Goal: Transaction & Acquisition: Purchase product/service

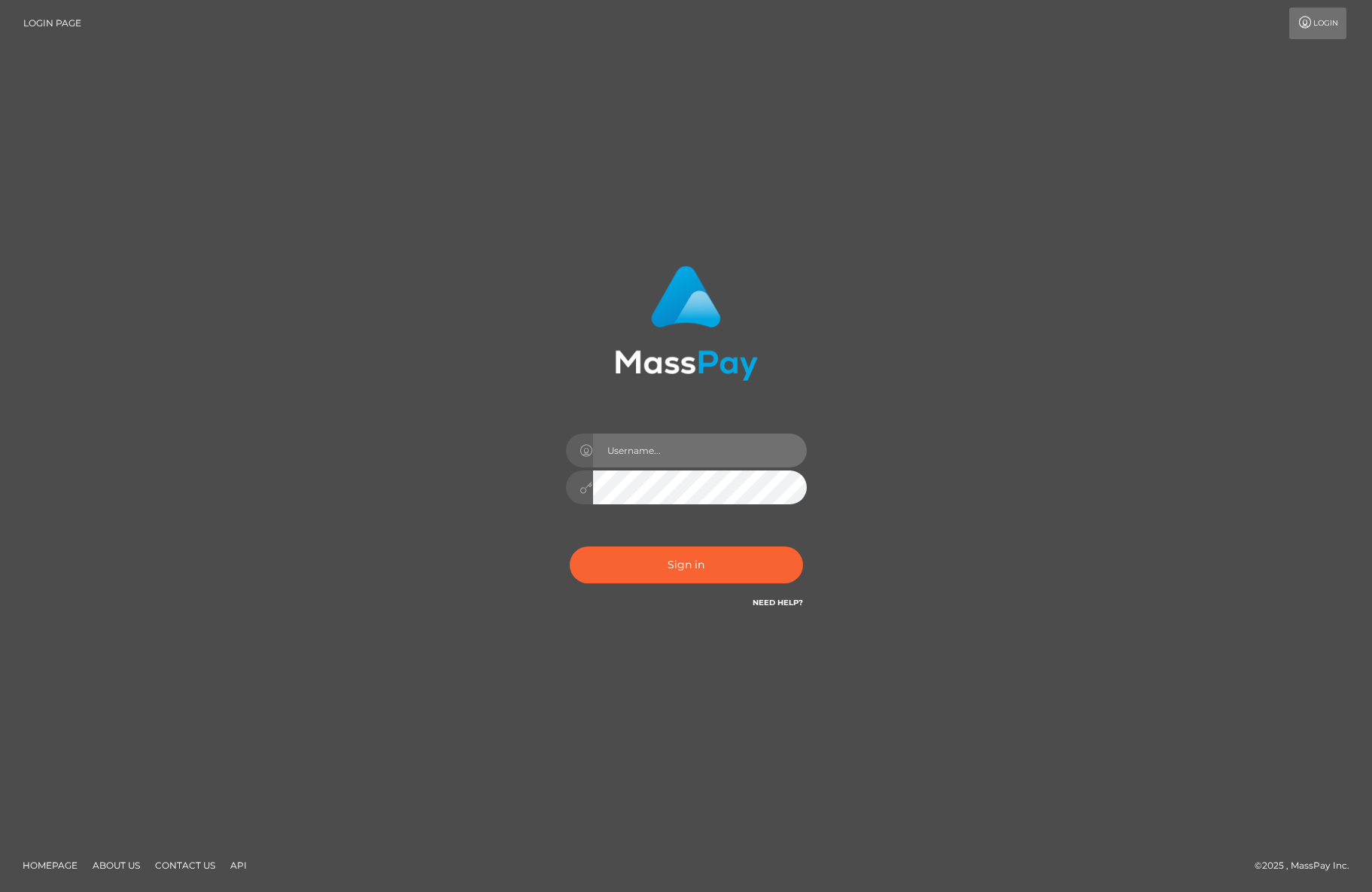
click at [683, 457] on input "text" at bounding box center [699, 450] width 213 height 34
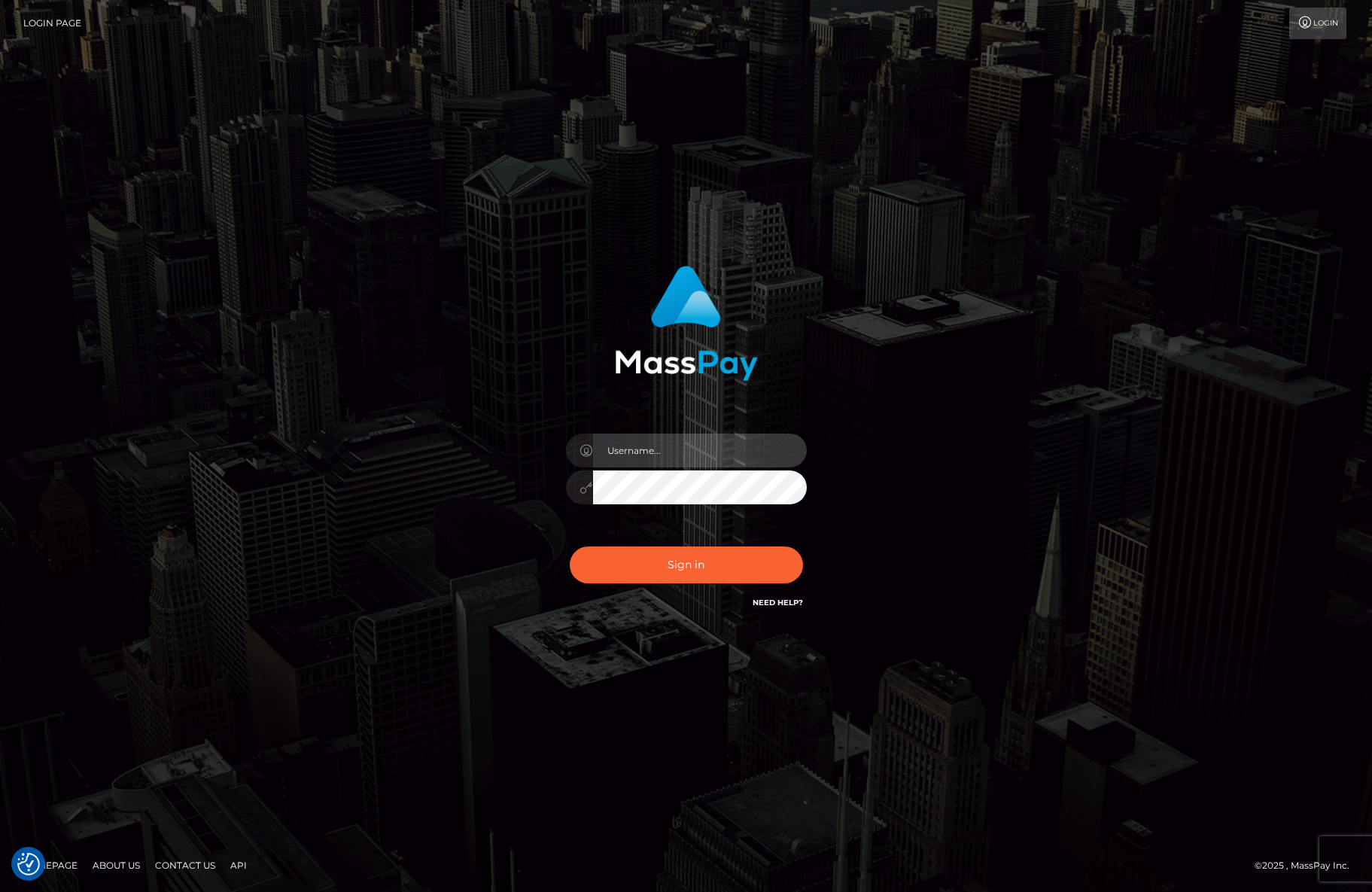
type input "efrain.ievpro"
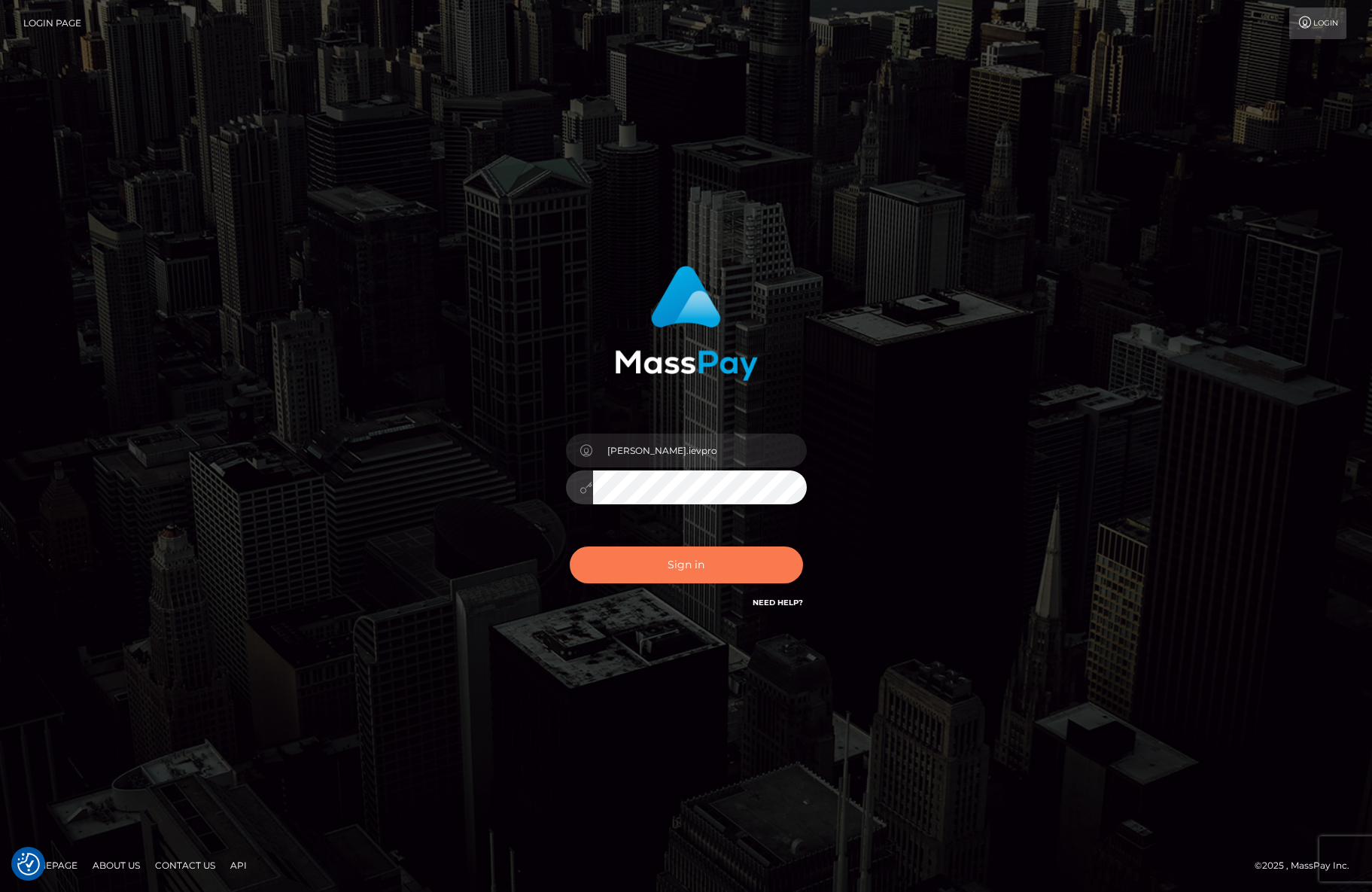
click at [649, 561] on button "Sign in" at bounding box center [686, 564] width 233 height 37
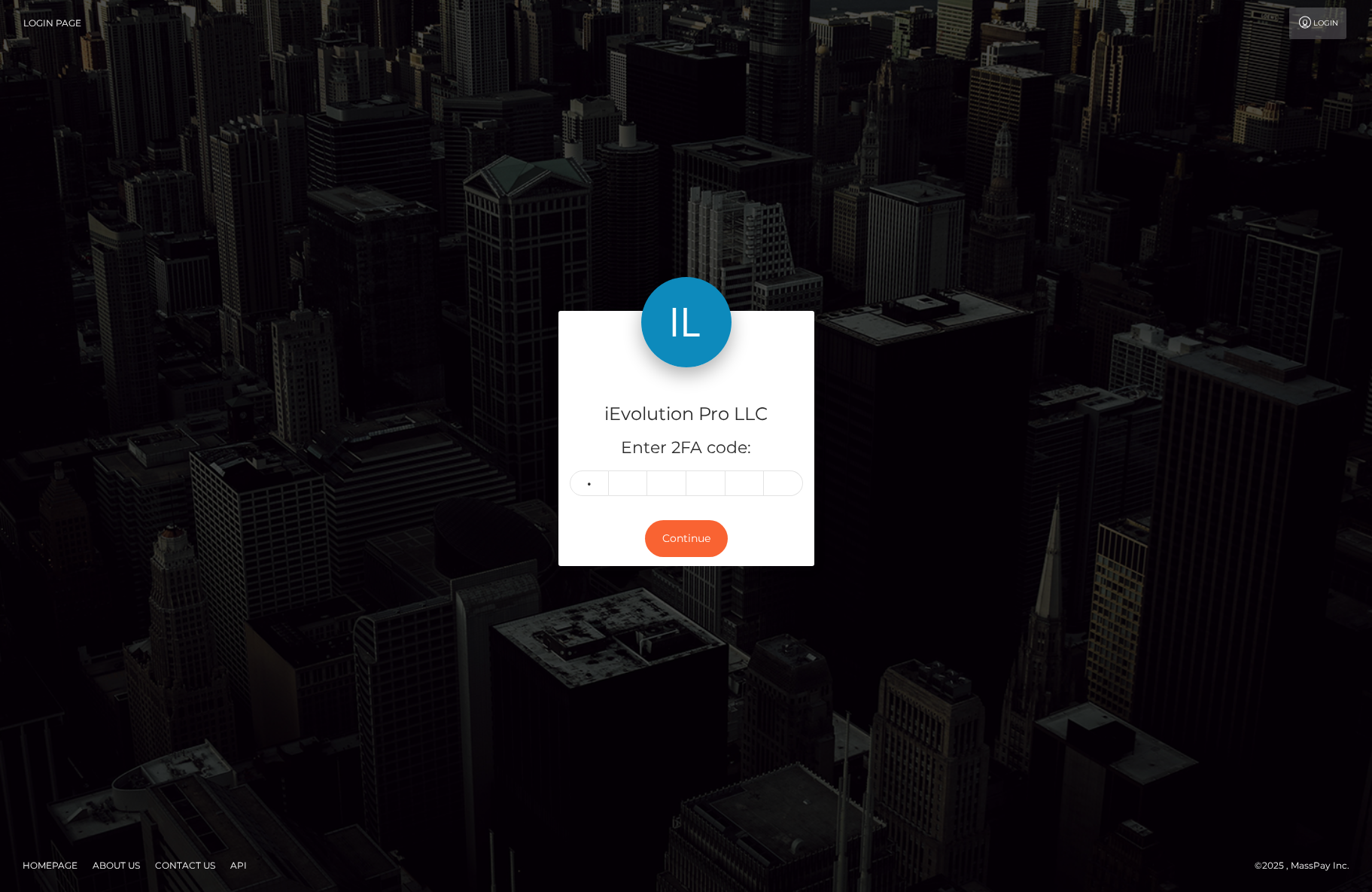
type input "9"
type input "3"
type input "9"
type input "1"
type input "5"
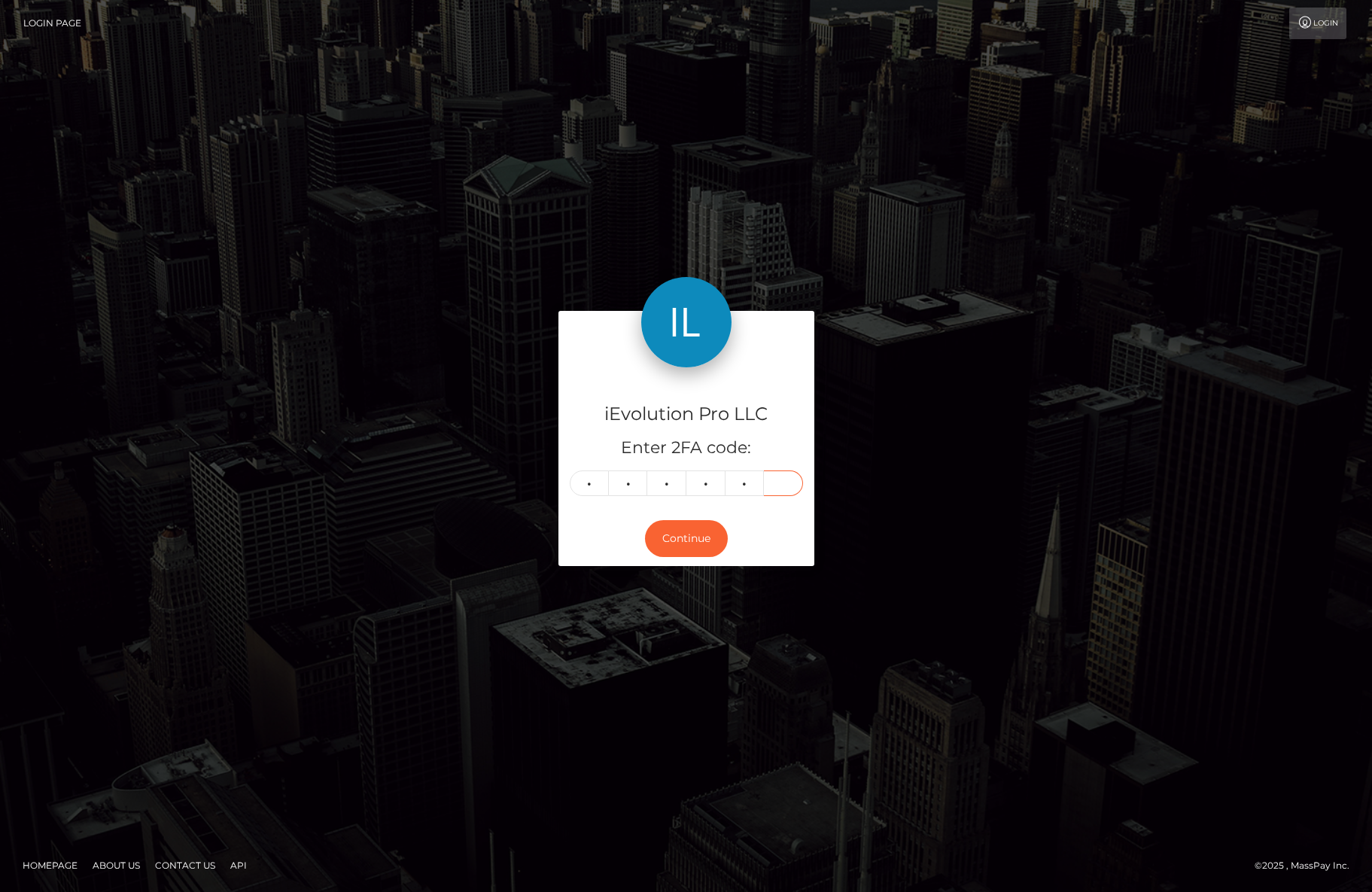
type input "2"
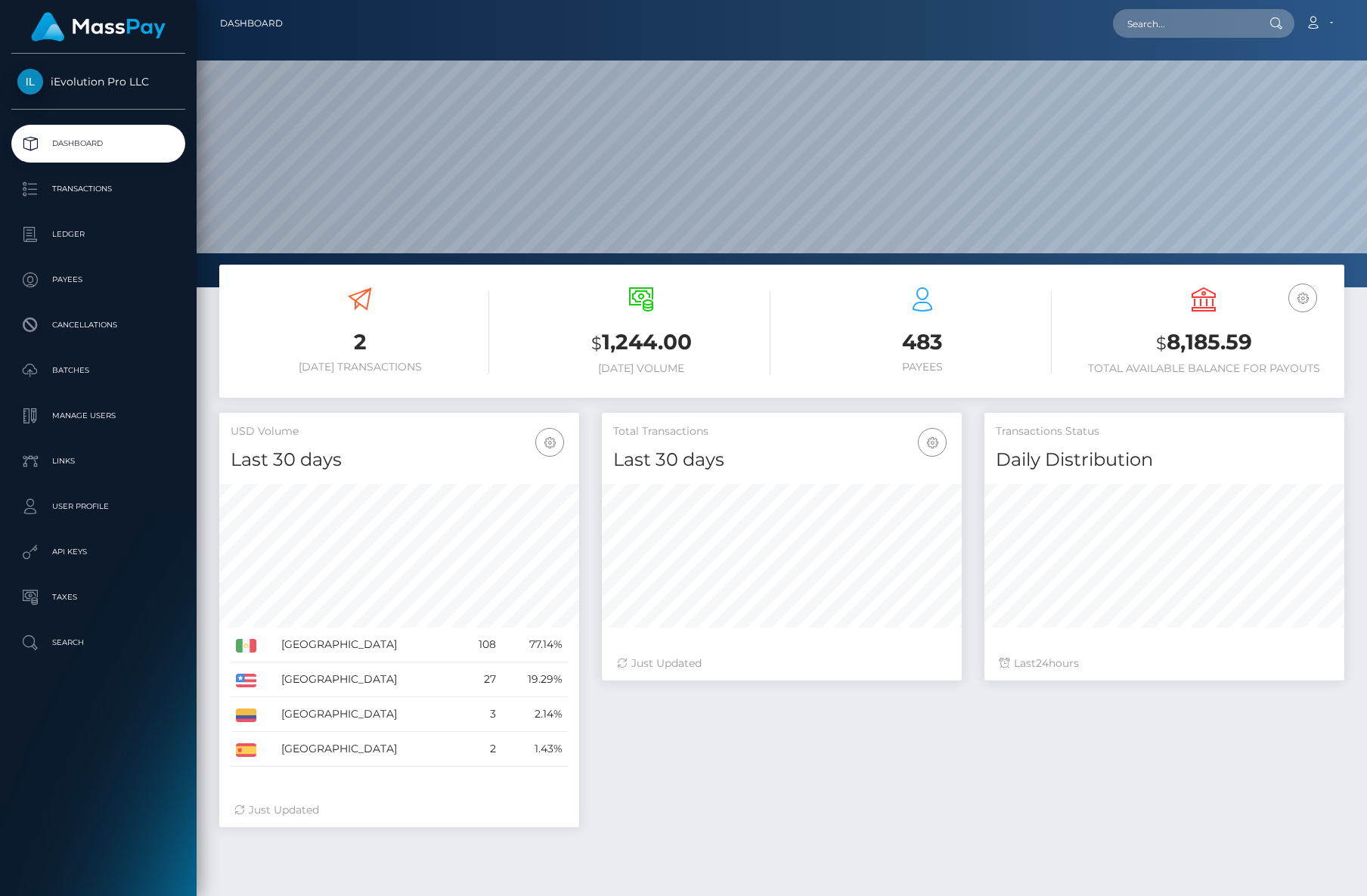
scroll to position [268, 360]
click at [83, 195] on p "Transactions" at bounding box center [98, 188] width 161 height 22
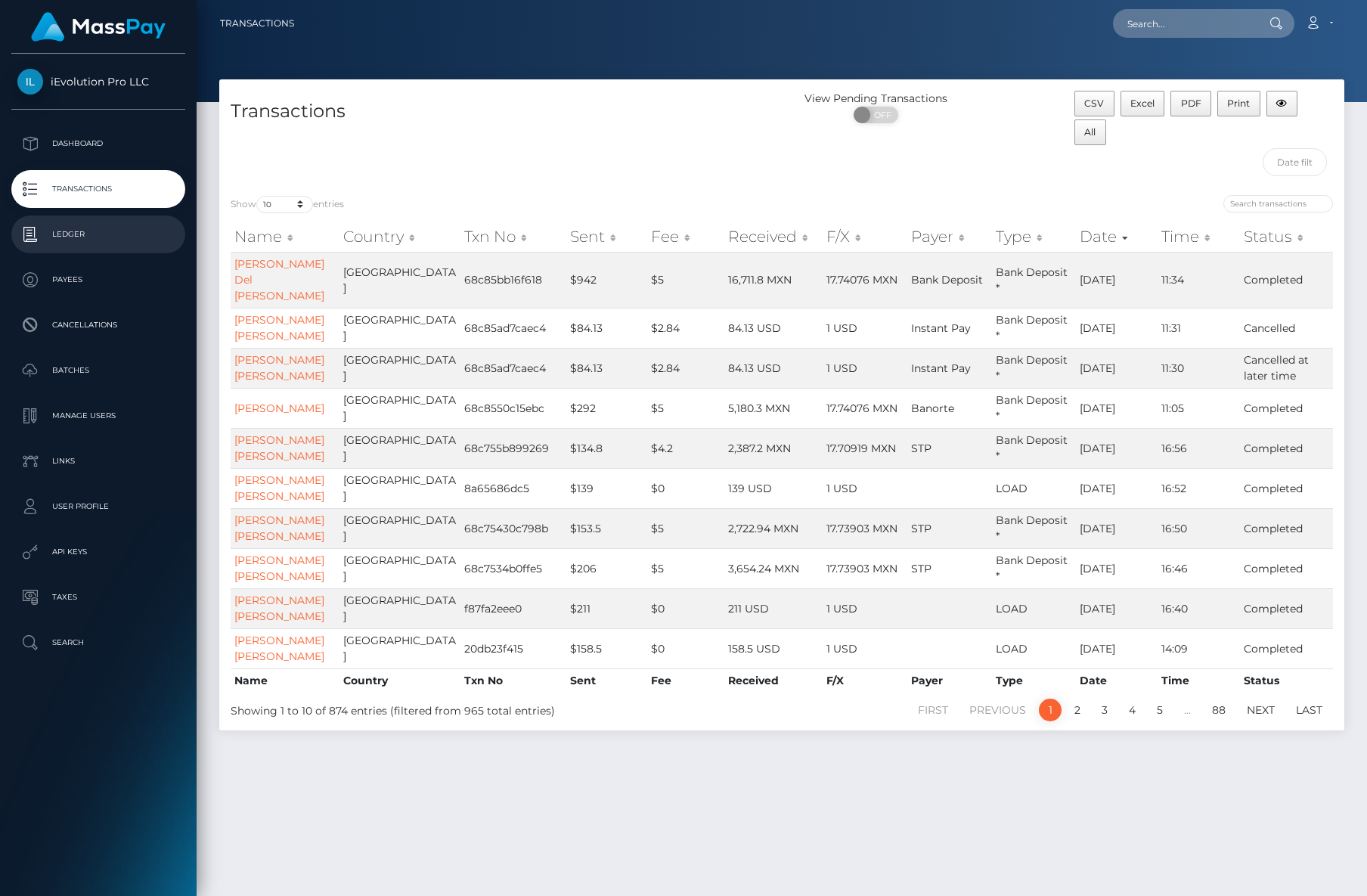
click at [135, 232] on p "Ledger" at bounding box center [98, 234] width 161 height 22
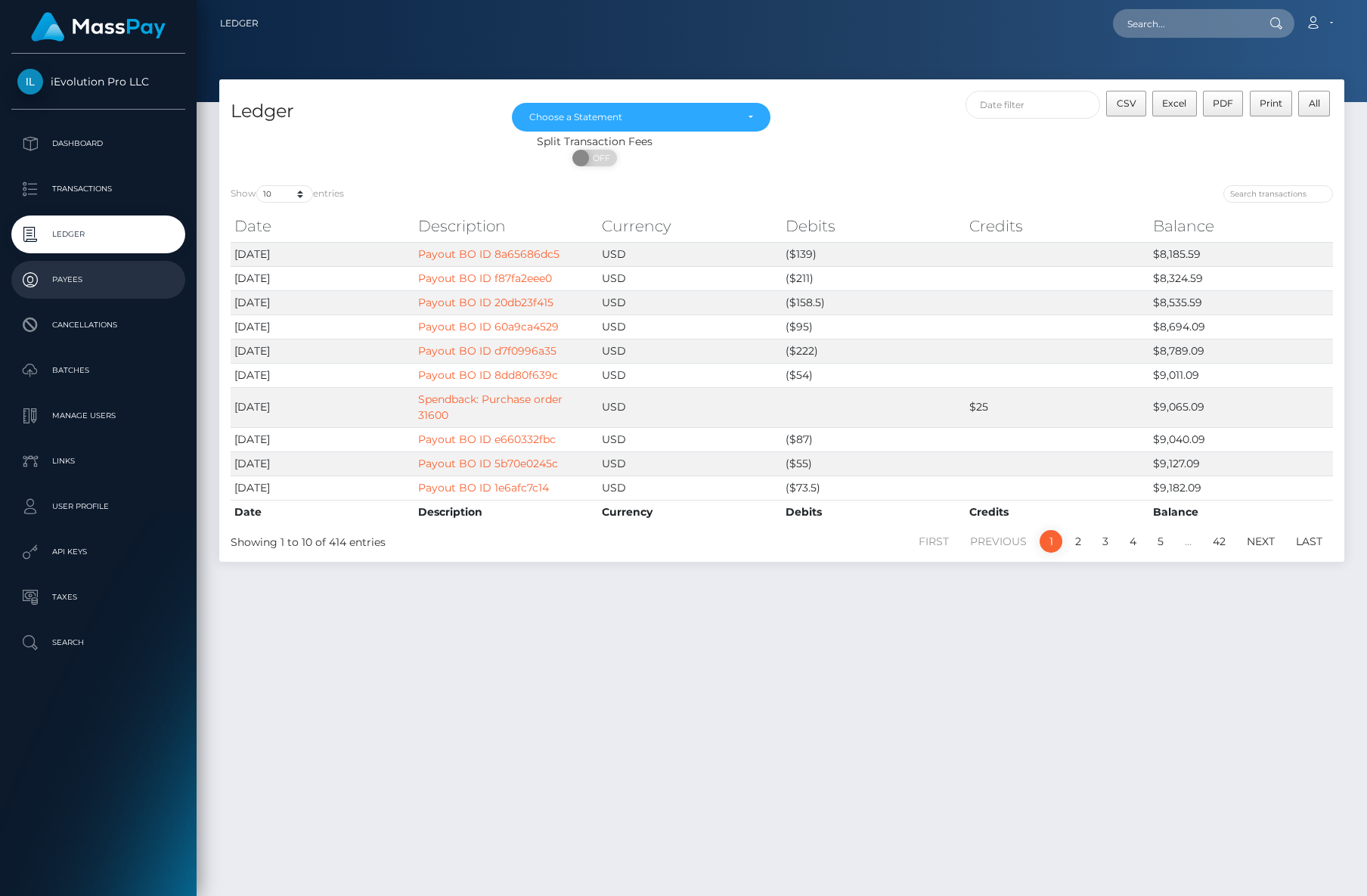
click at [118, 274] on p "Payees" at bounding box center [98, 279] width 161 height 22
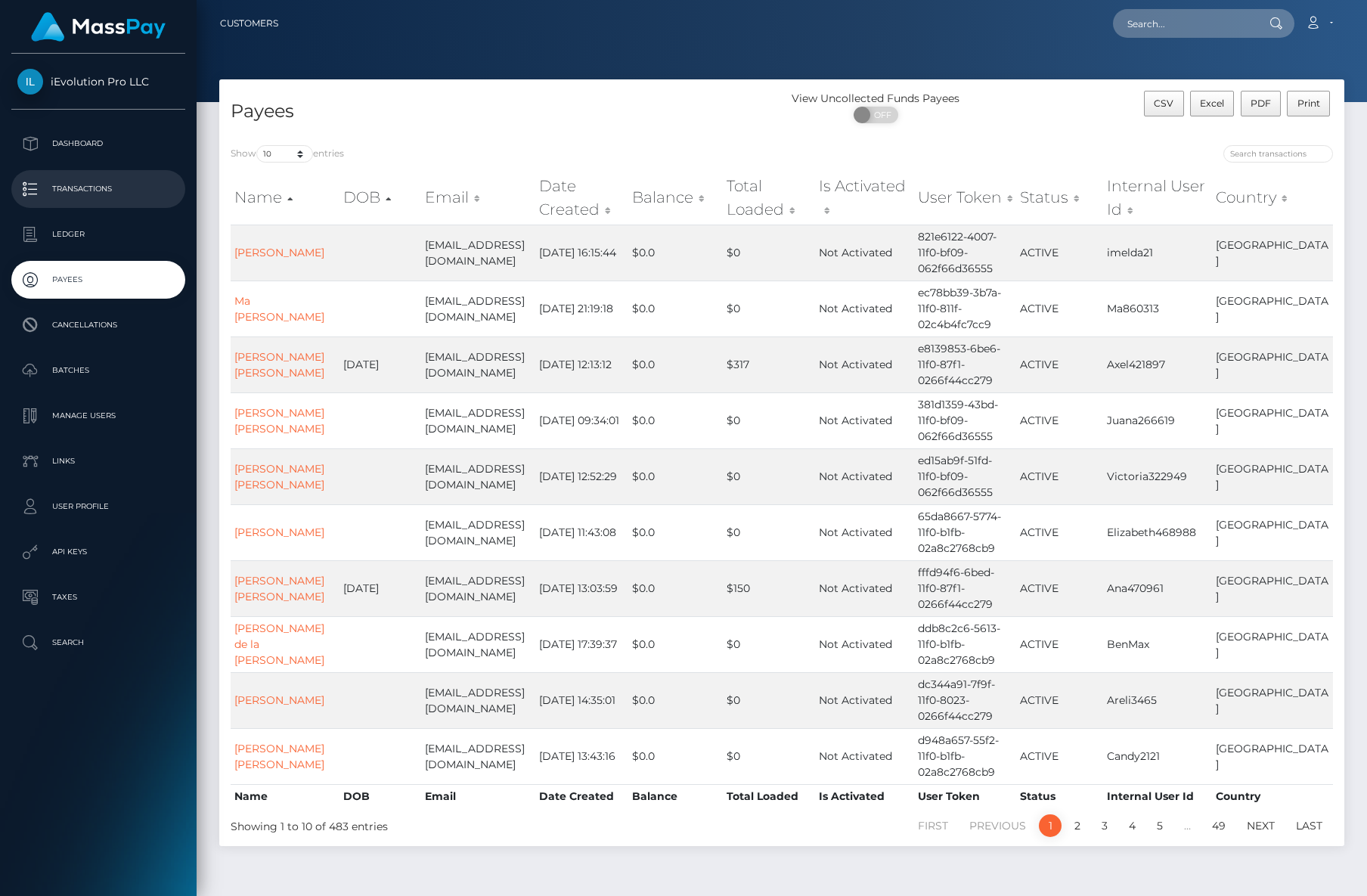
click at [131, 195] on p "Transactions" at bounding box center [98, 188] width 161 height 22
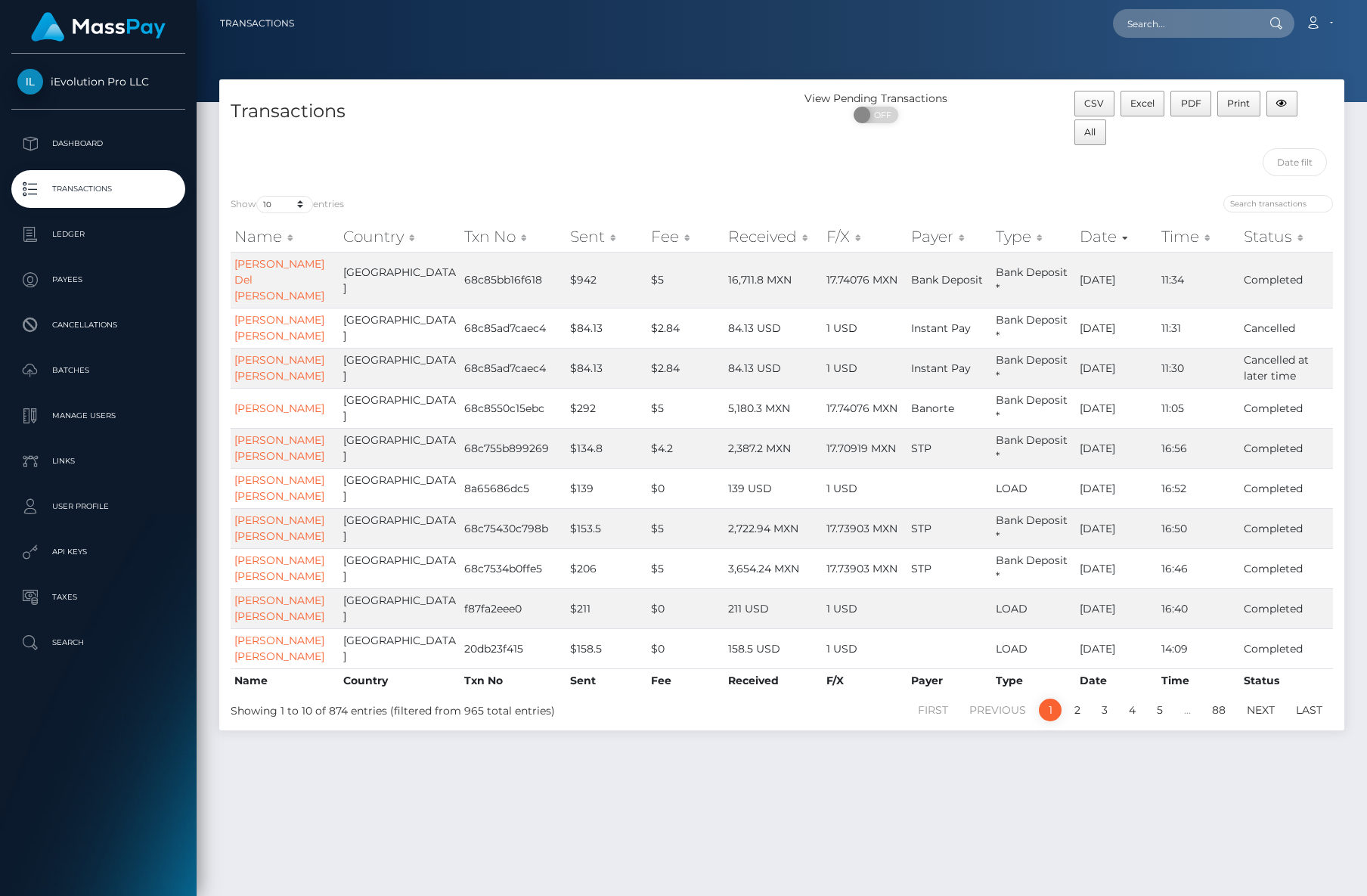
click at [631, 187] on div "Show 10 25 50 100 250 500 1,000 3,500 entries Name Country Txn No Sent Fee Rece…" at bounding box center [781, 457] width 1125 height 546
click at [111, 269] on p "Payees" at bounding box center [98, 279] width 161 height 22
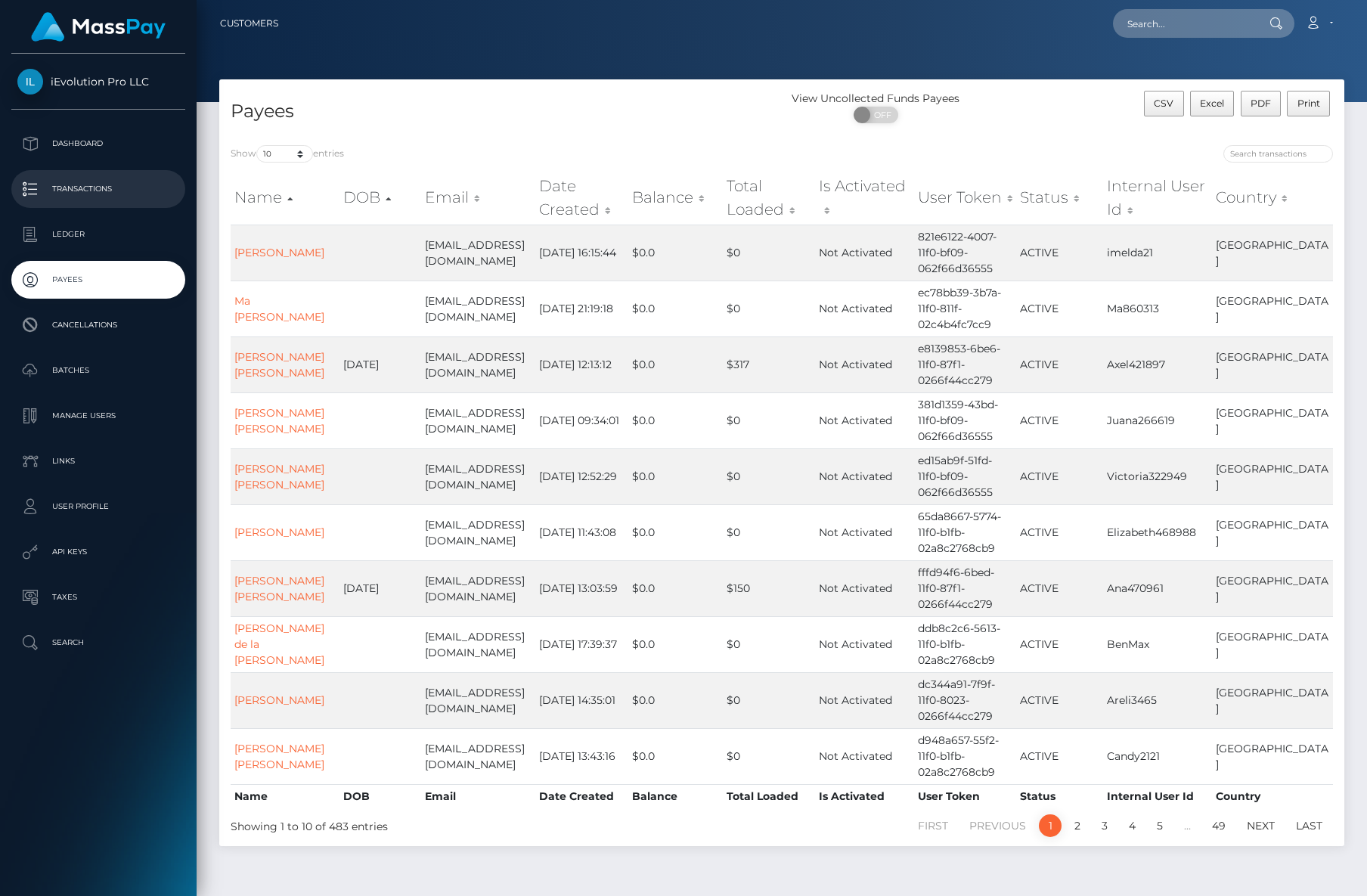
click at [117, 195] on p "Transactions" at bounding box center [98, 188] width 161 height 22
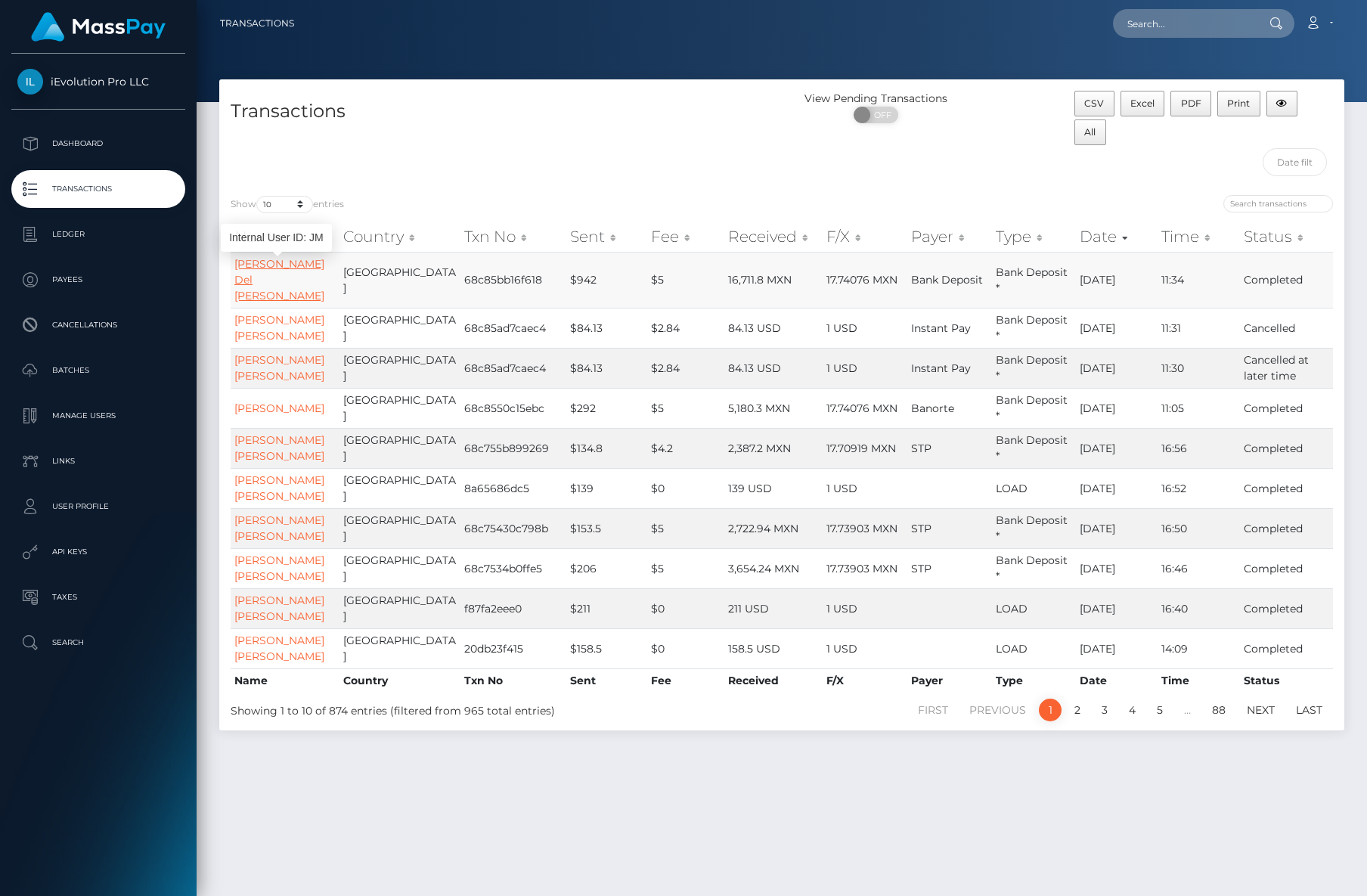
click at [286, 274] on link "[PERSON_NAME] Del [PERSON_NAME]" at bounding box center [279, 280] width 90 height 46
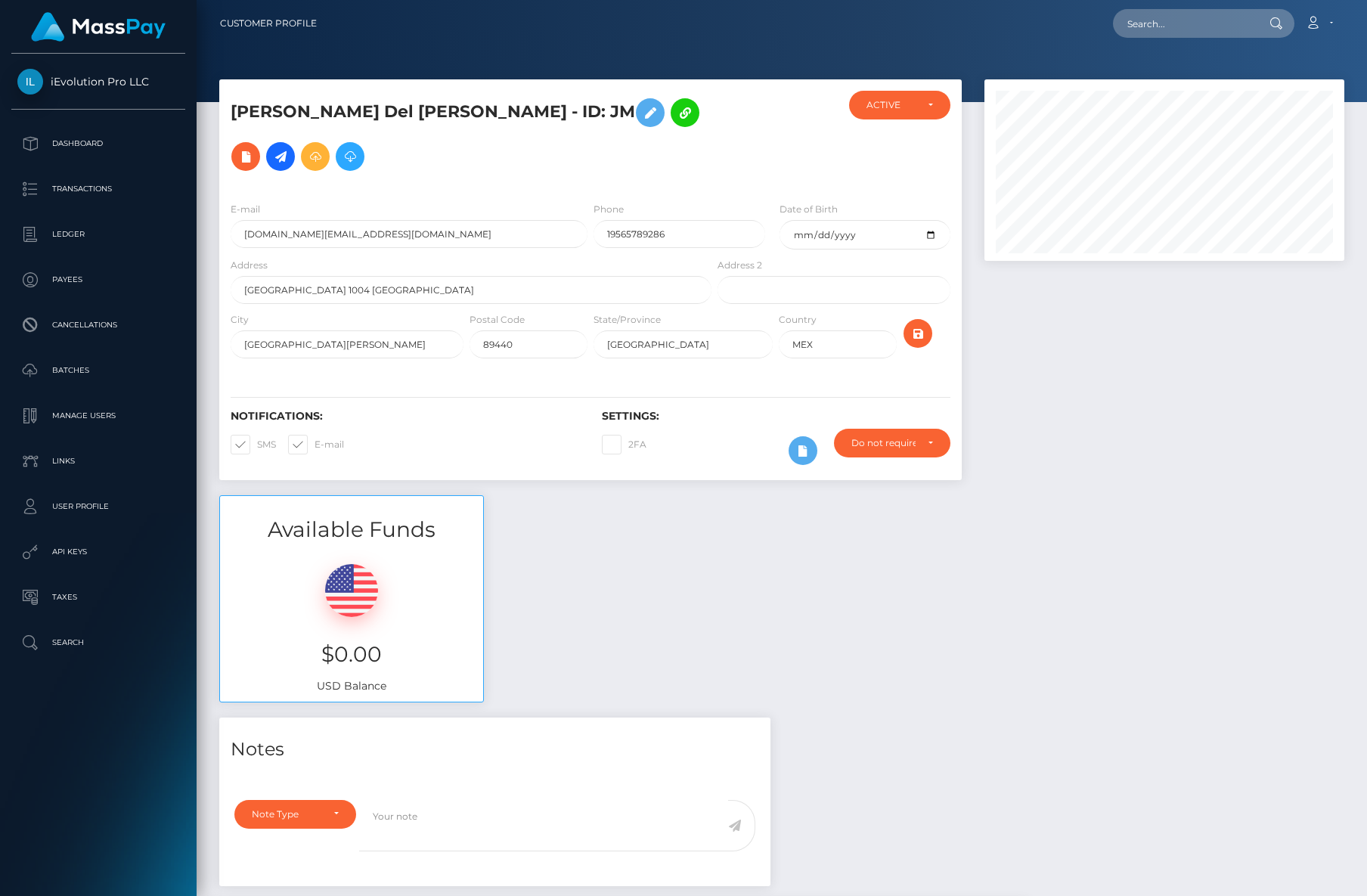
scroll to position [755702, 755595]
click at [964, 504] on div "Available Funds $0.00 USD Balance" at bounding box center [781, 606] width 1147 height 222
click at [93, 268] on p "Payees" at bounding box center [98, 279] width 161 height 22
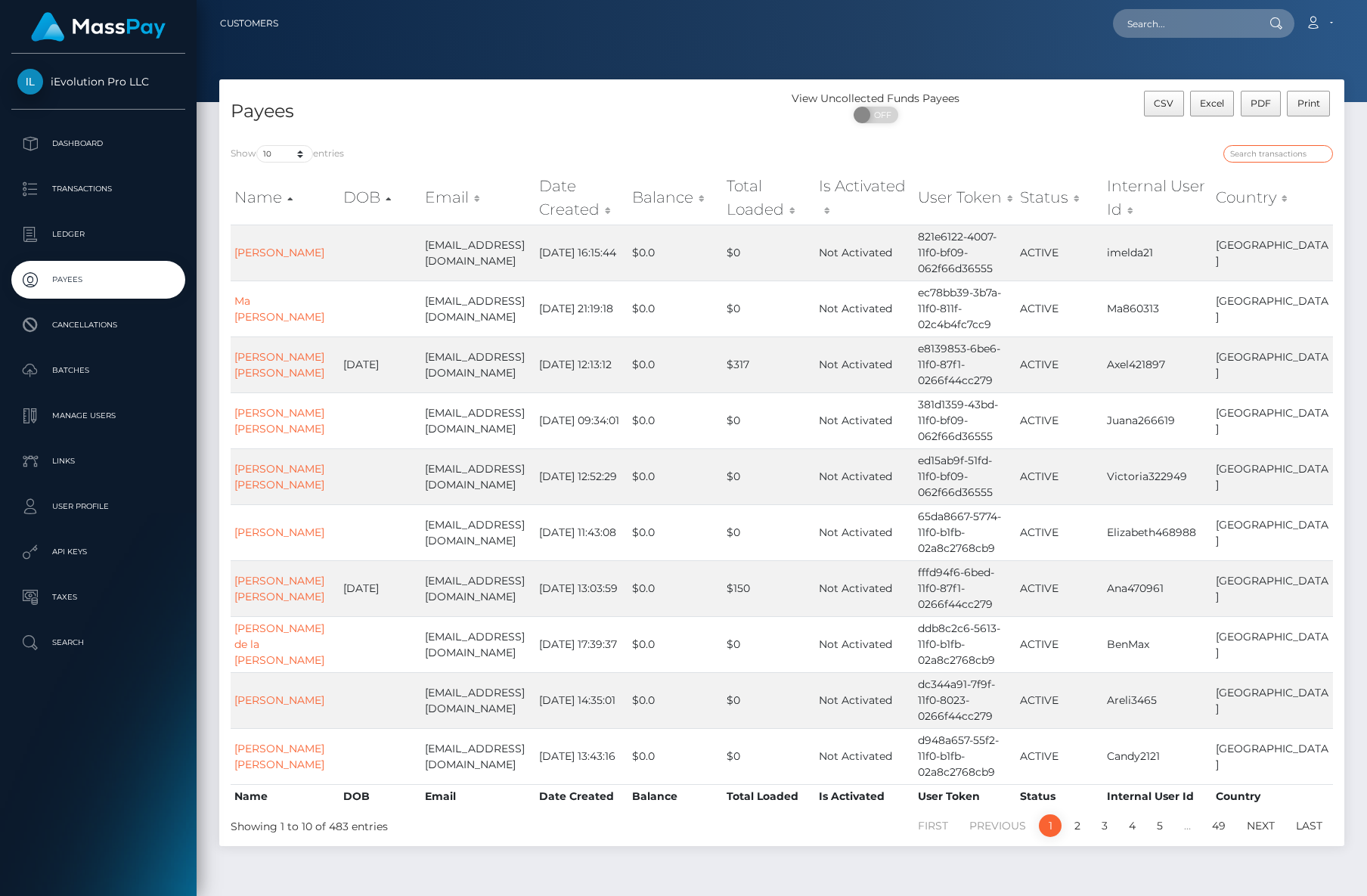
click at [1254, 157] on input "search" at bounding box center [1278, 153] width 109 height 17
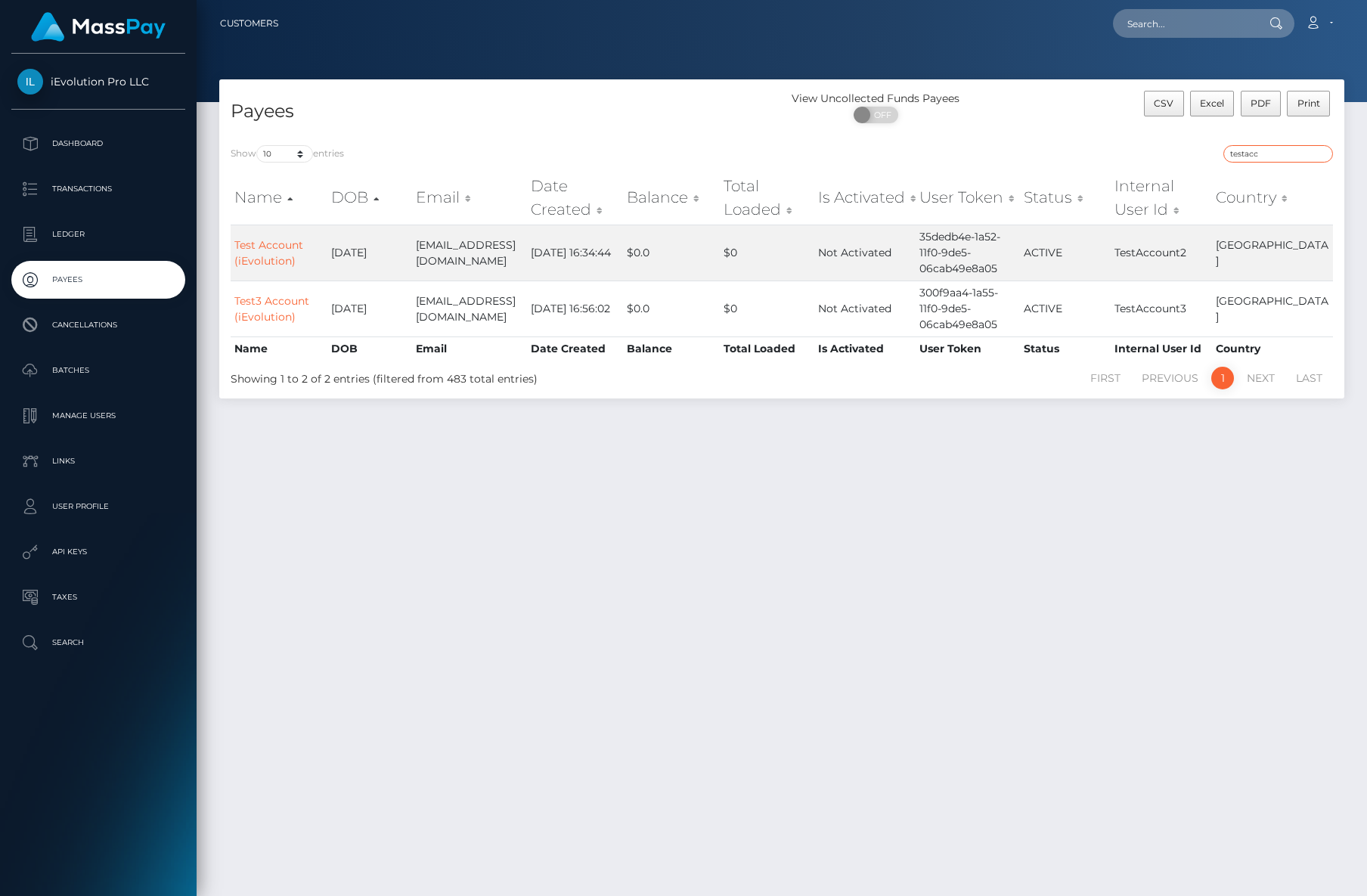
type input "testacc"
click at [272, 242] on link "Test Account (iEvolution)" at bounding box center [268, 252] width 69 height 30
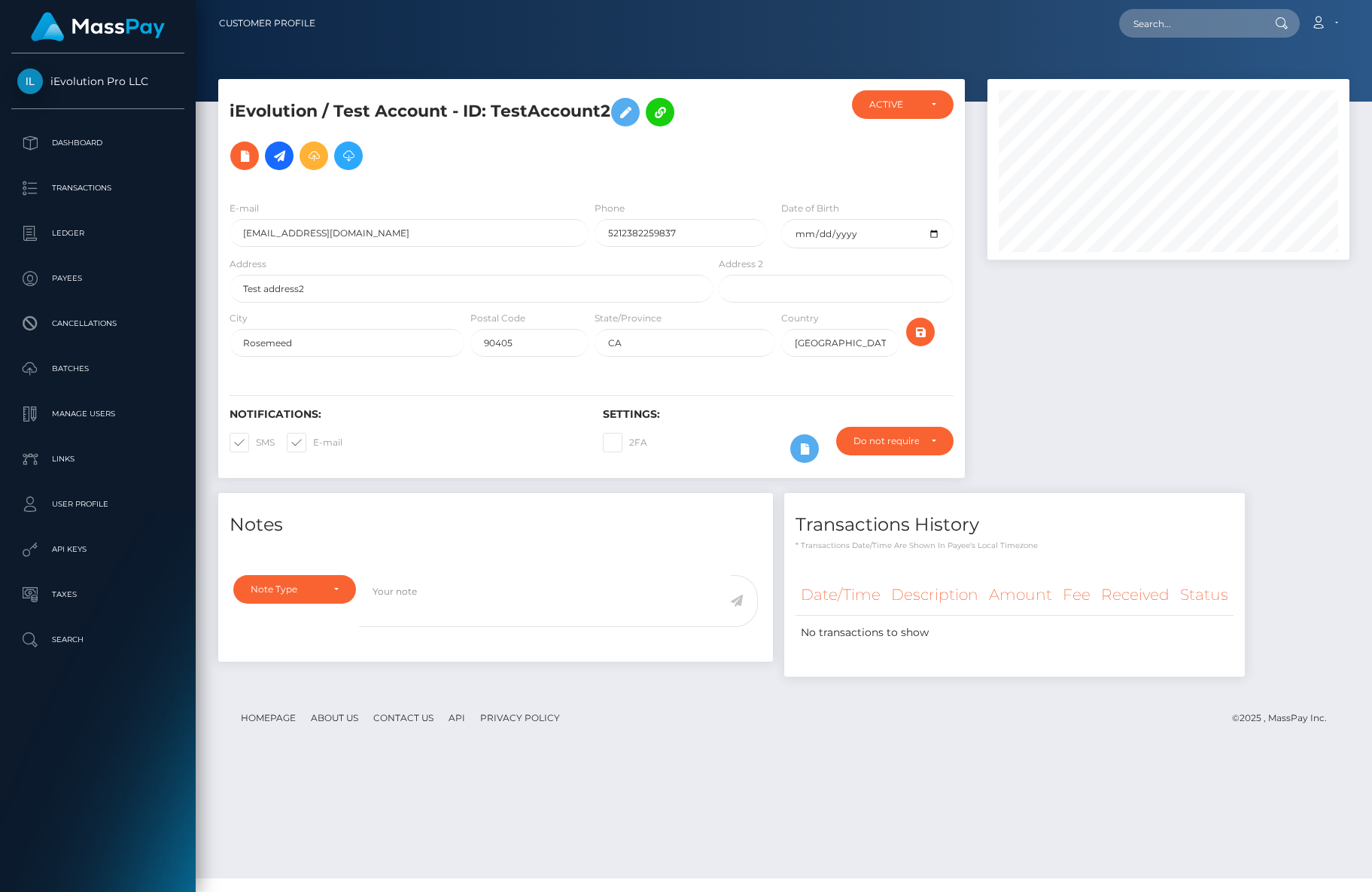
scroll to position [180, 362]
click at [306, 161] on icon at bounding box center [314, 155] width 18 height 19
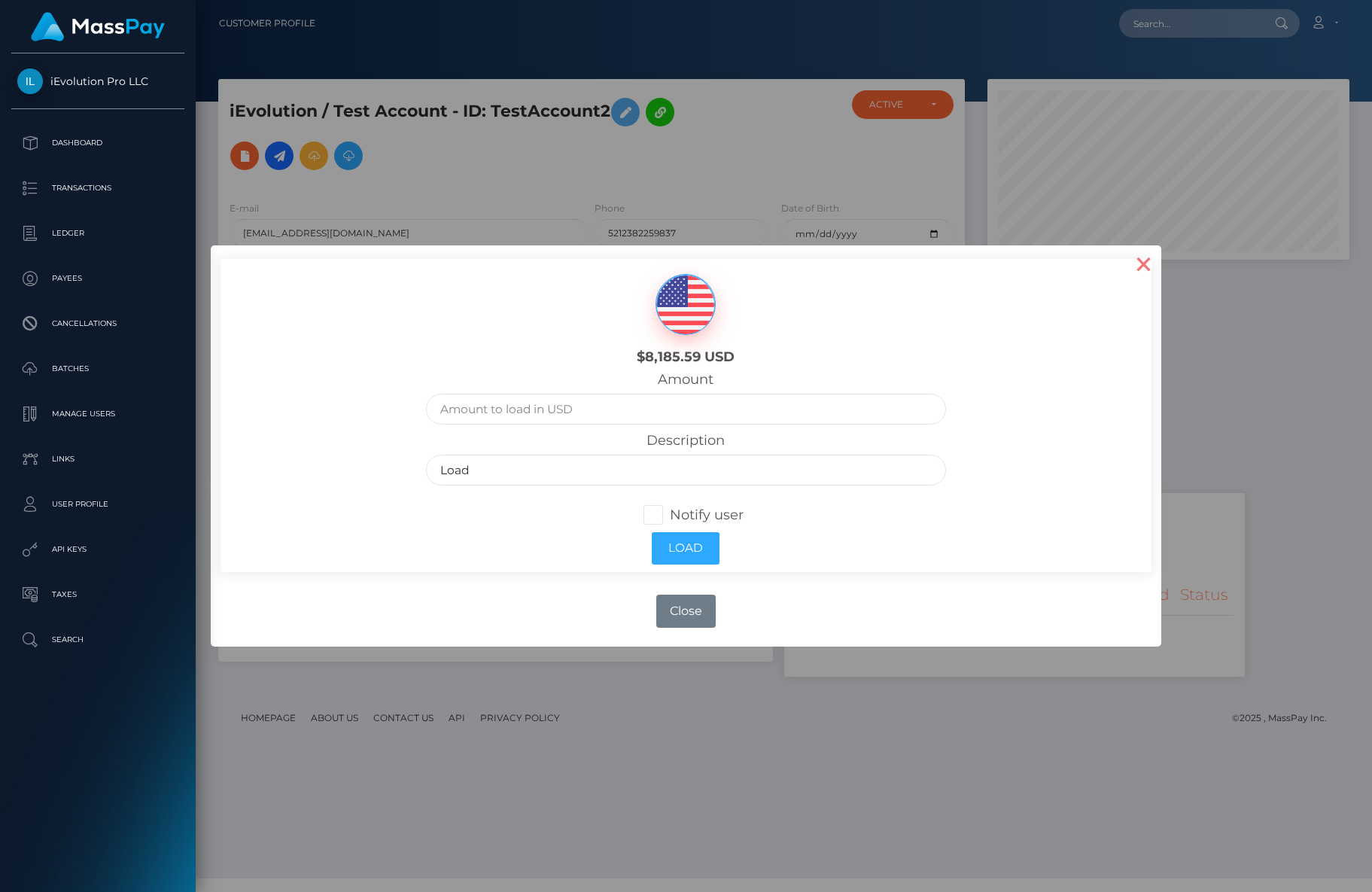
click at [1153, 271] on button "×" at bounding box center [1143, 263] width 36 height 36
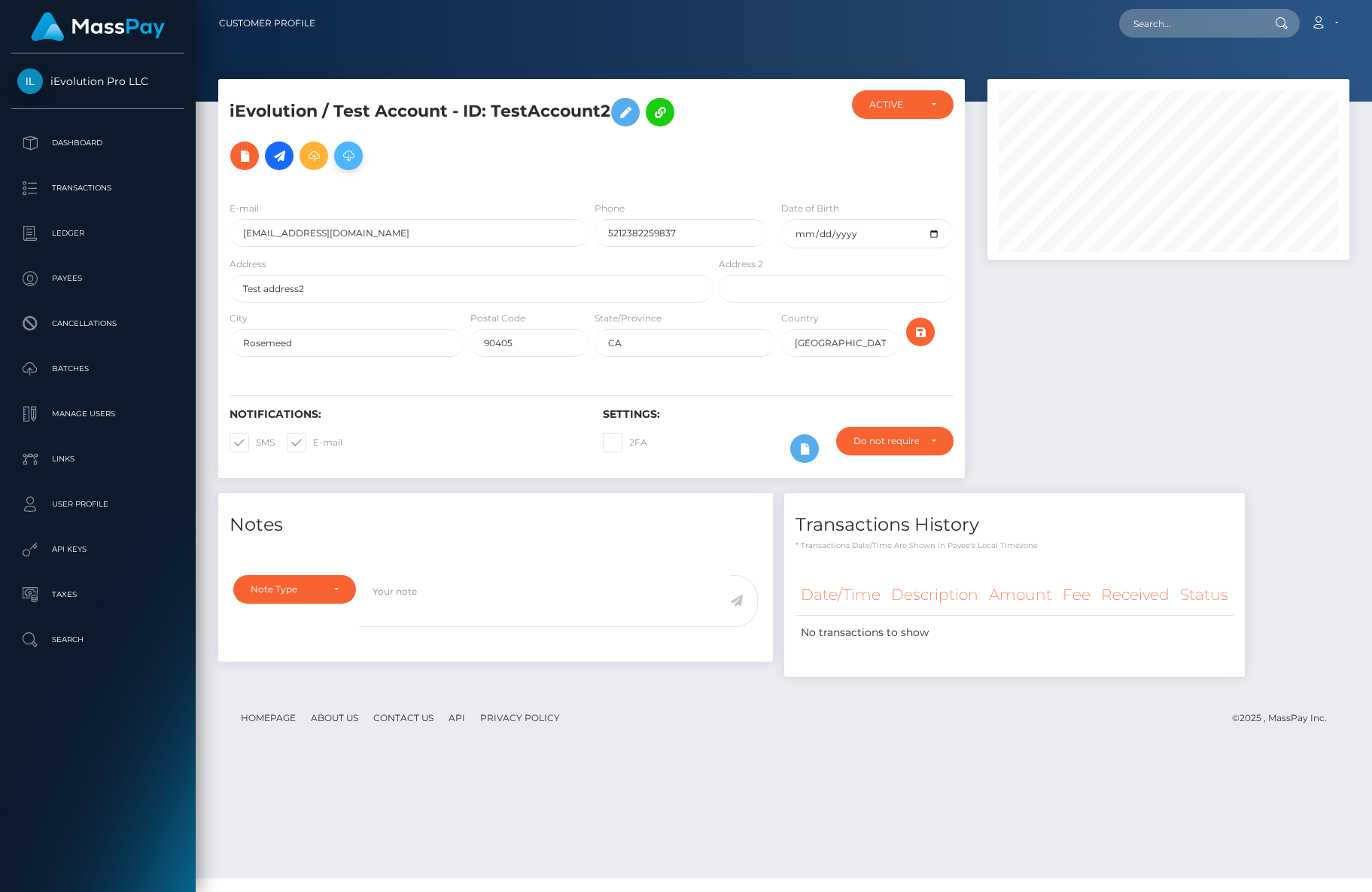
click at [343, 154] on icon at bounding box center [348, 155] width 18 height 19
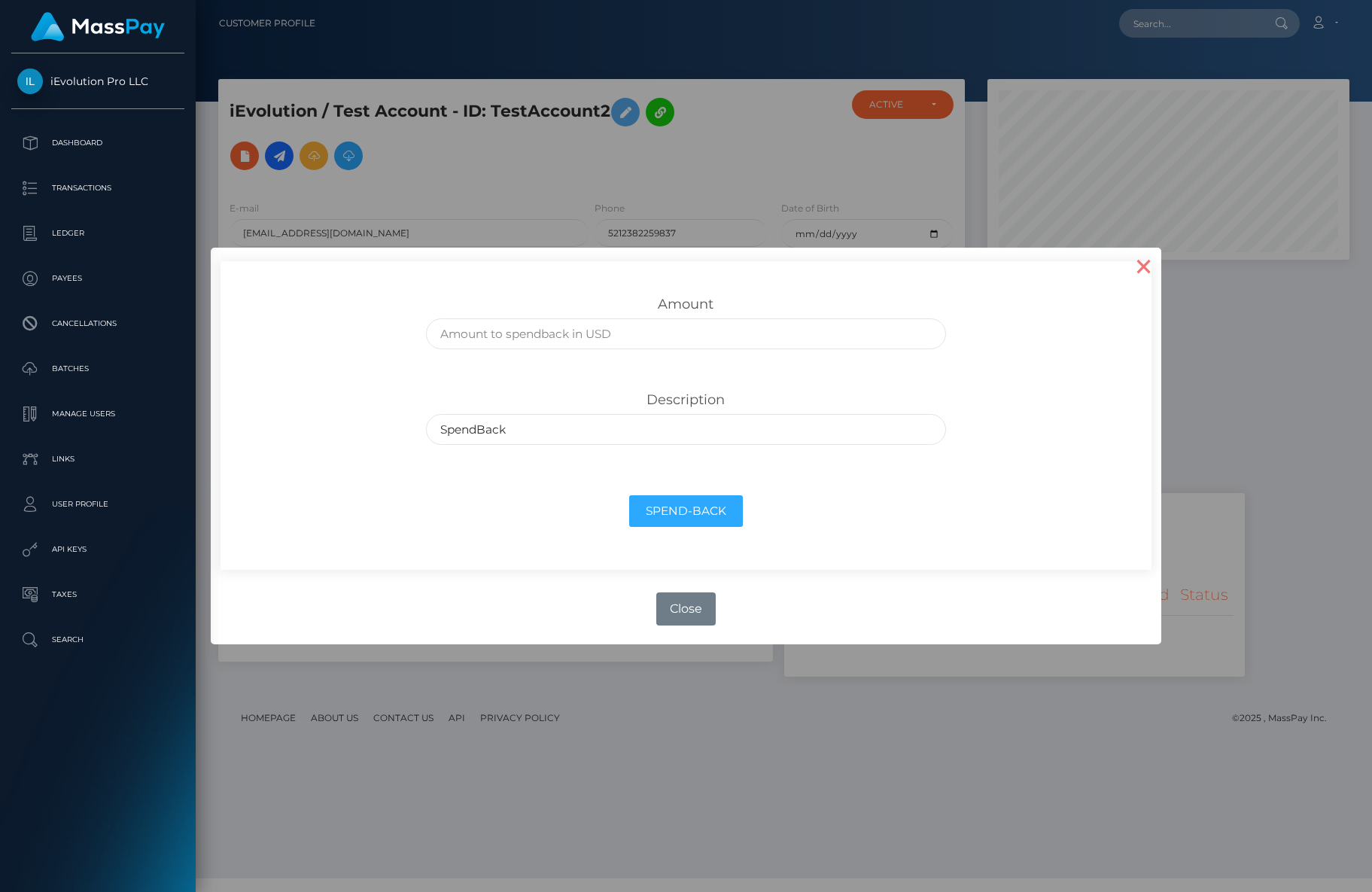
click at [1141, 271] on button "×" at bounding box center [1143, 265] width 36 height 36
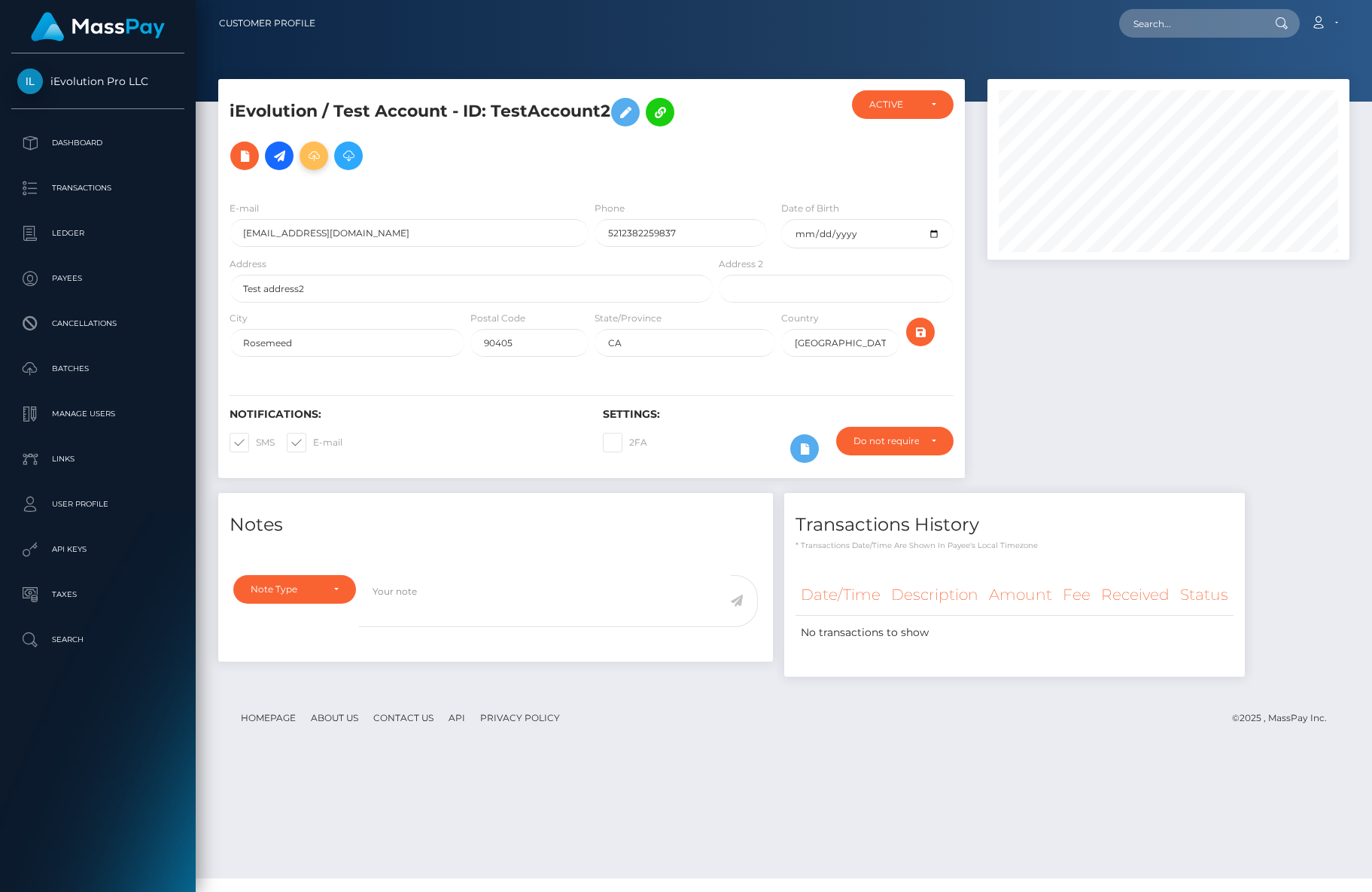
click at [315, 159] on icon at bounding box center [314, 155] width 18 height 19
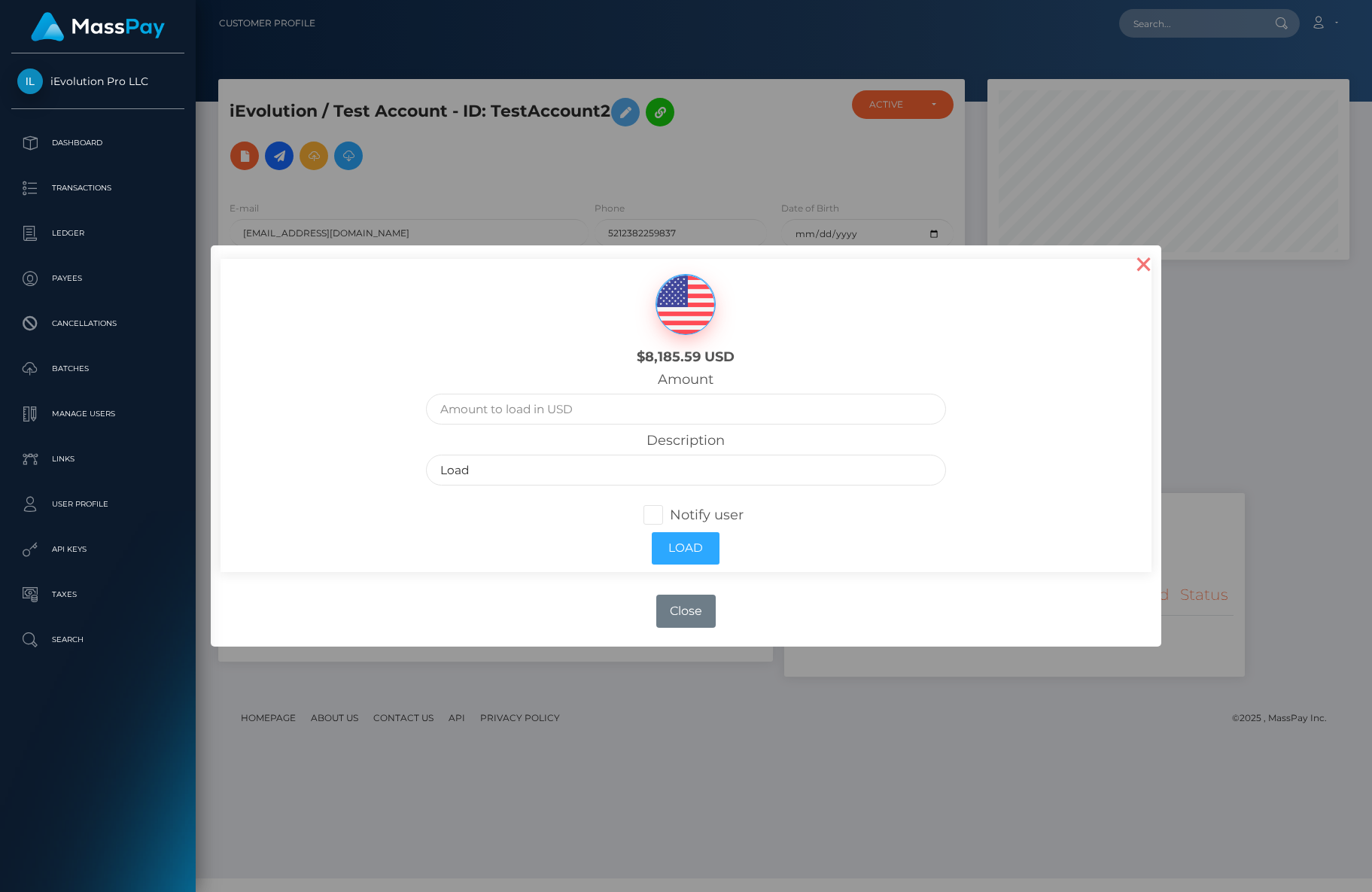
click at [1142, 264] on button "×" at bounding box center [1143, 263] width 36 height 36
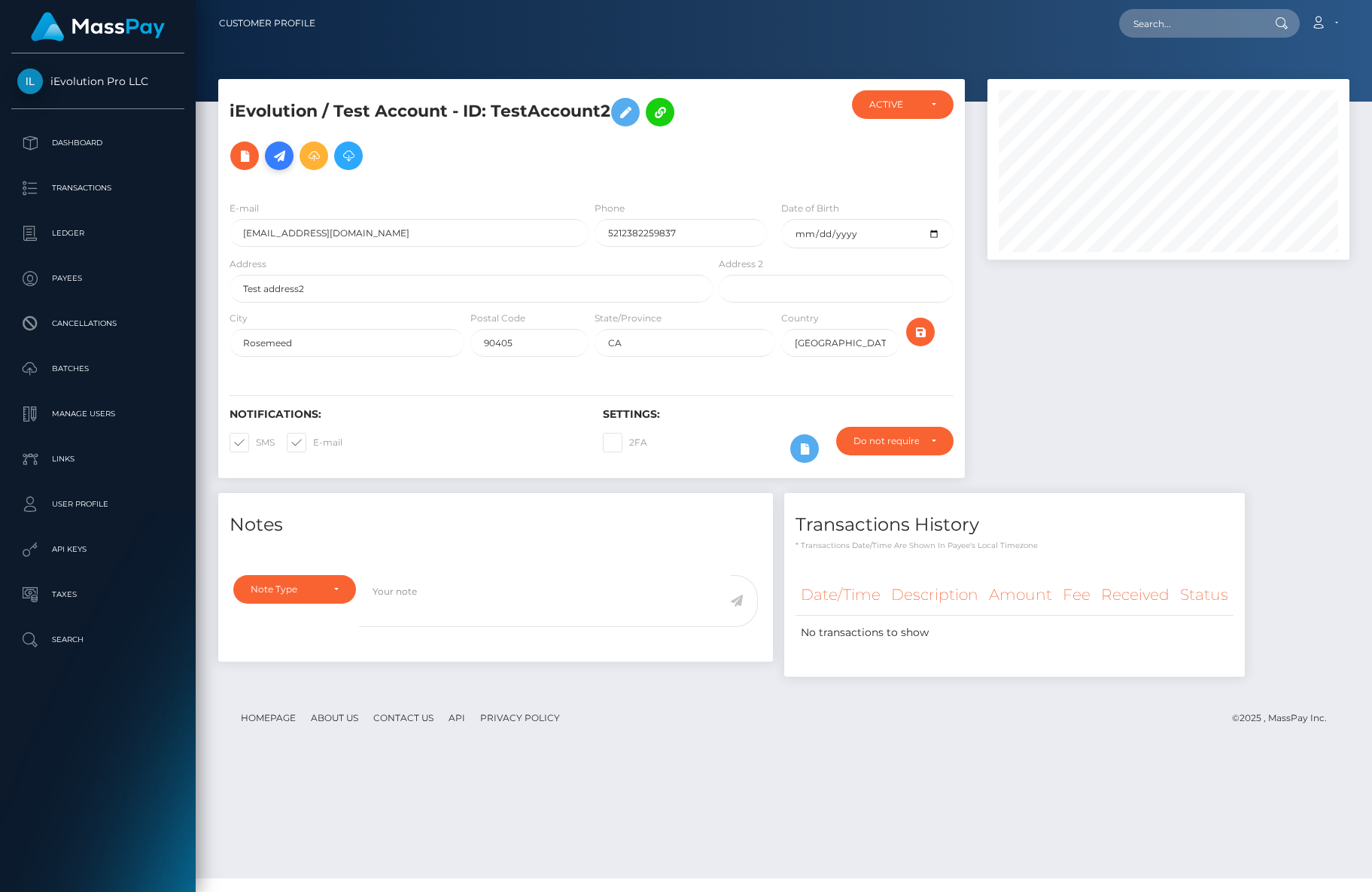
click at [289, 155] on link at bounding box center [280, 155] width 29 height 29
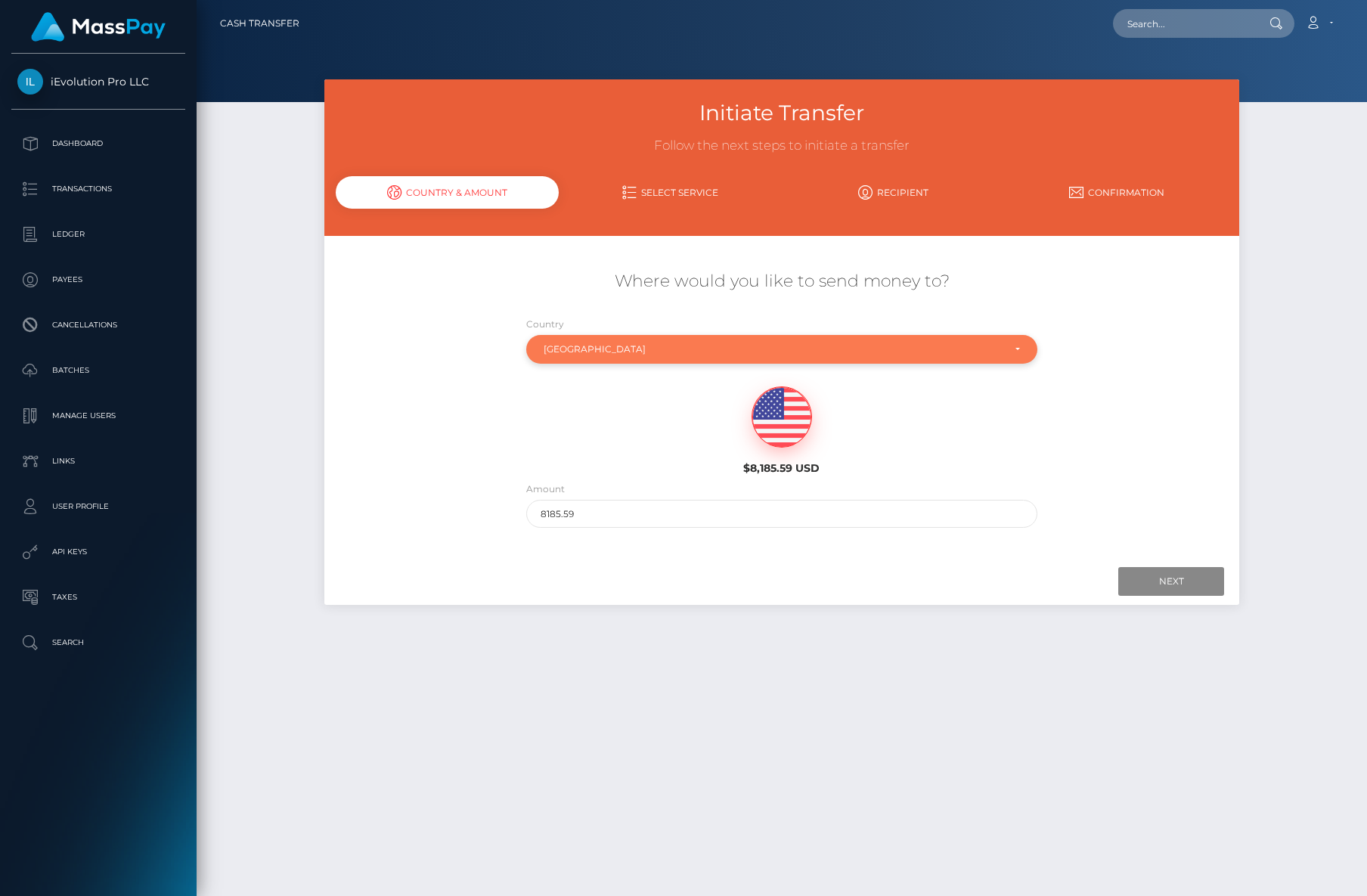
click at [645, 359] on div "[GEOGRAPHIC_DATA]" at bounding box center [782, 349] width 511 height 29
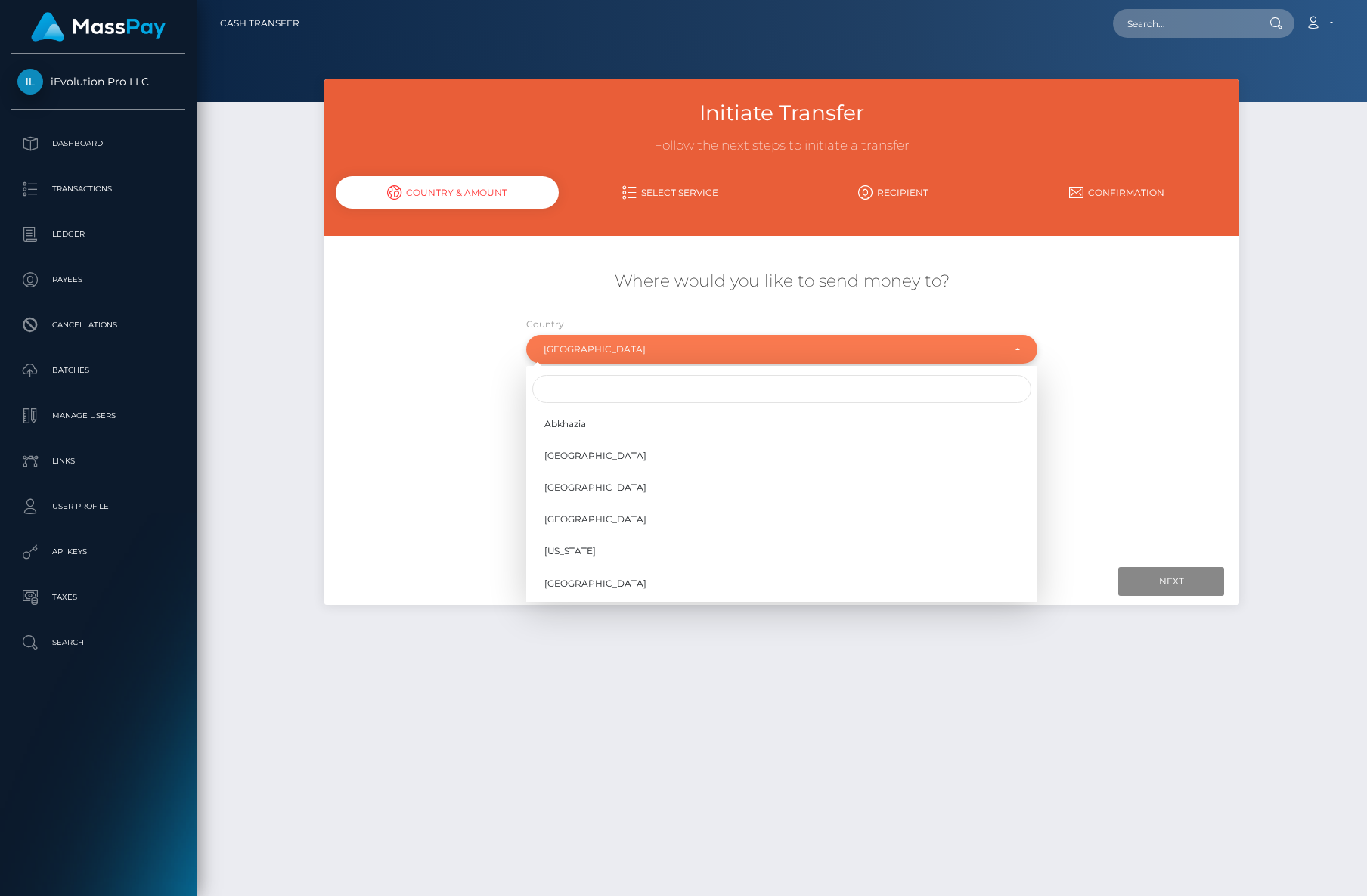
scroll to position [6293, 0]
click at [636, 378] on input "Search" at bounding box center [781, 388] width 499 height 28
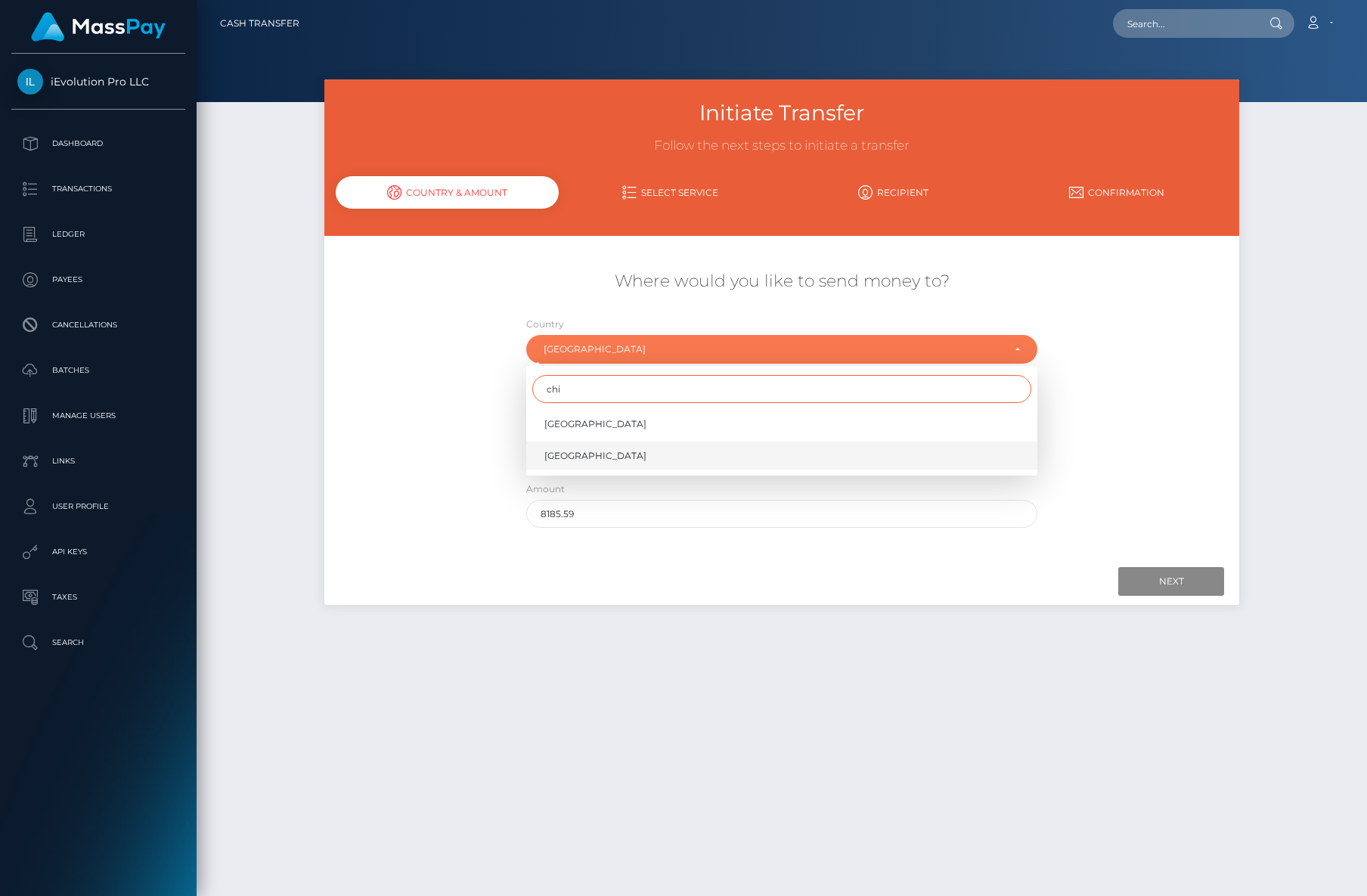
type input "chi"
click at [631, 469] on link "[GEOGRAPHIC_DATA]" at bounding box center [782, 455] width 511 height 28
select select "CHN"
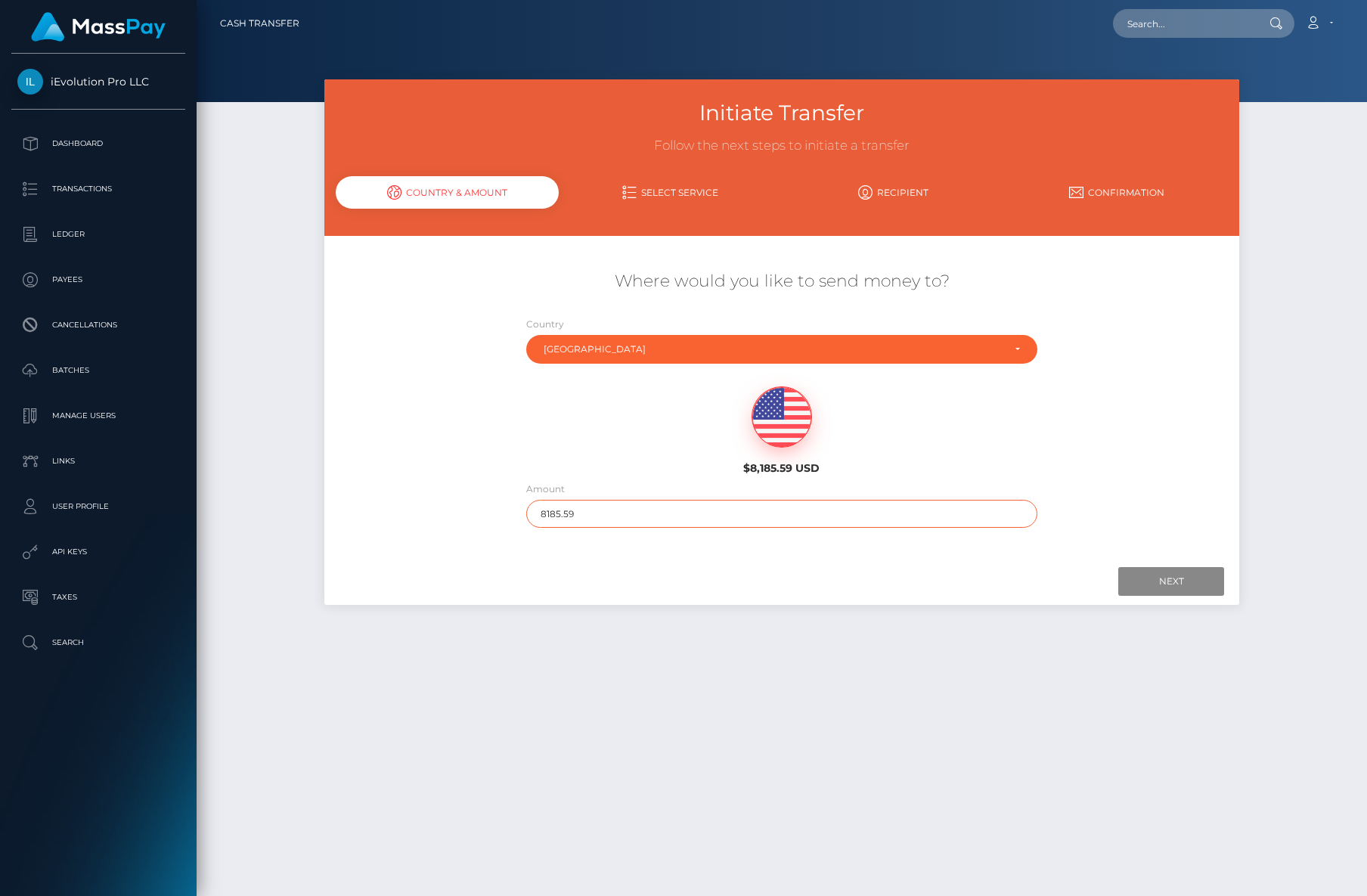
click at [631, 509] on input "8185.59" at bounding box center [782, 513] width 511 height 28
type input "100"
click at [1200, 581] on input "Next" at bounding box center [1171, 581] width 106 height 29
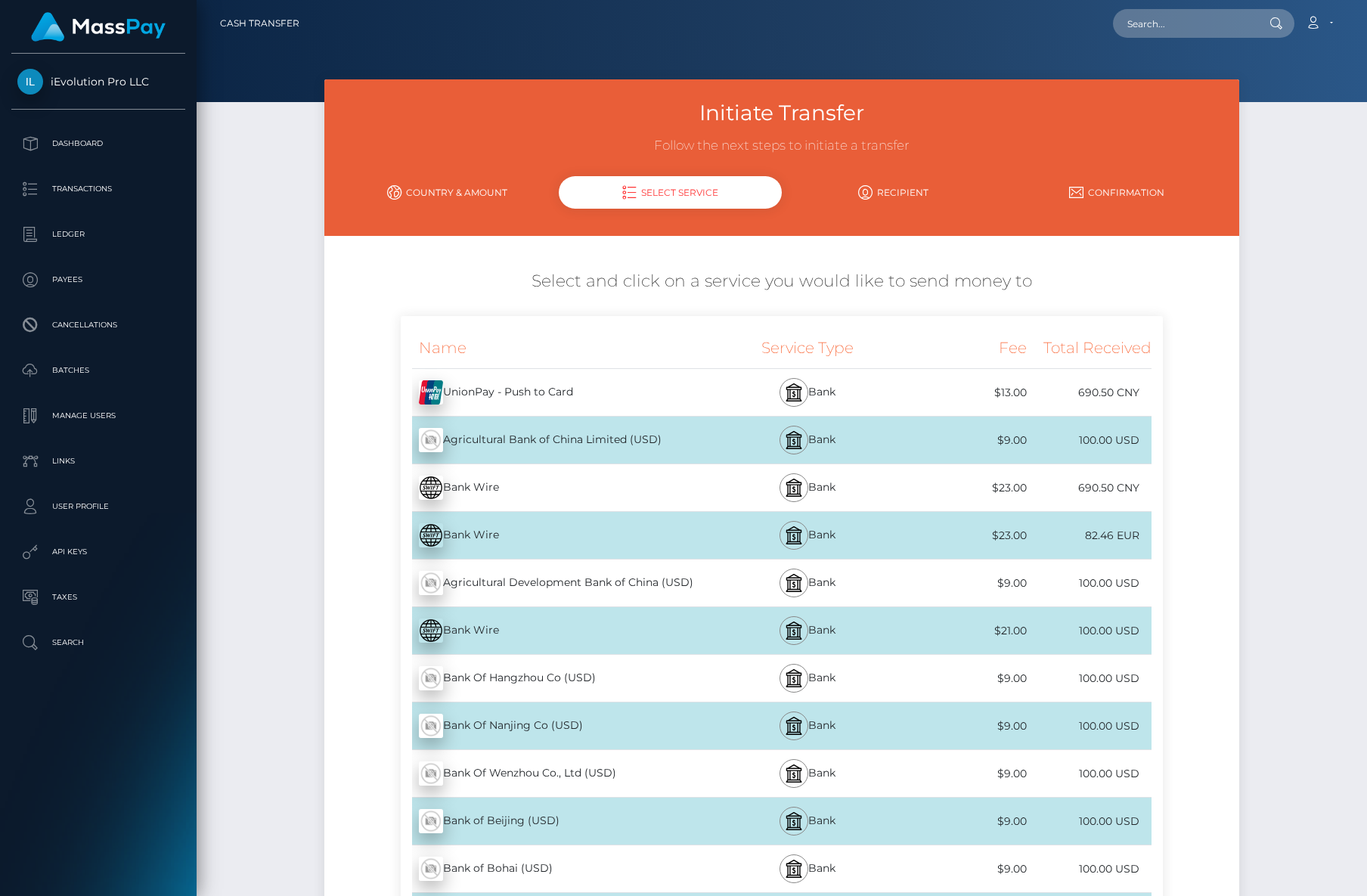
click at [492, 190] on link "Country & Amount" at bounding box center [447, 192] width 223 height 26
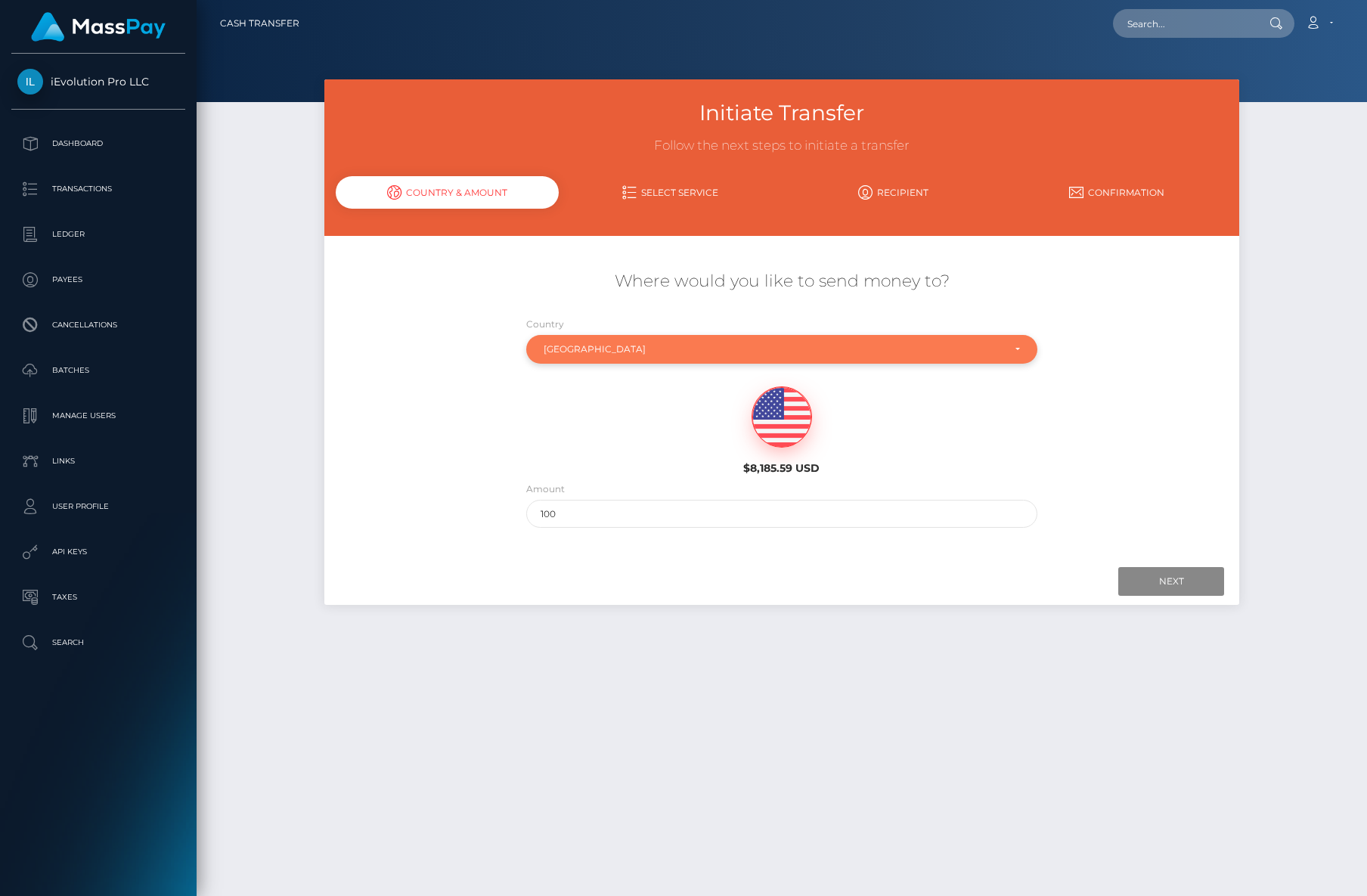
click at [599, 350] on div "China" at bounding box center [773, 349] width 459 height 12
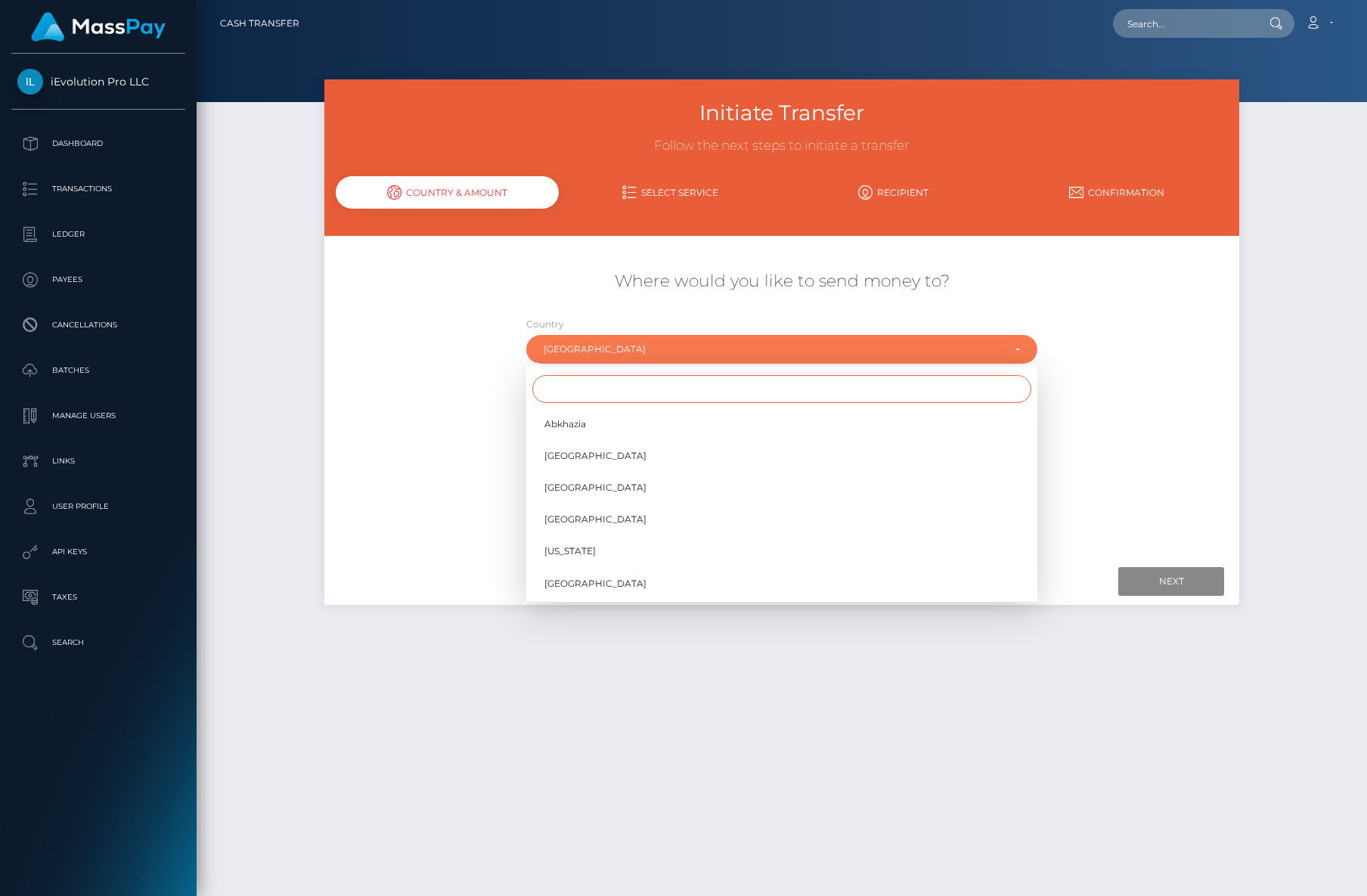
click at [607, 400] on input "Search" at bounding box center [781, 388] width 499 height 28
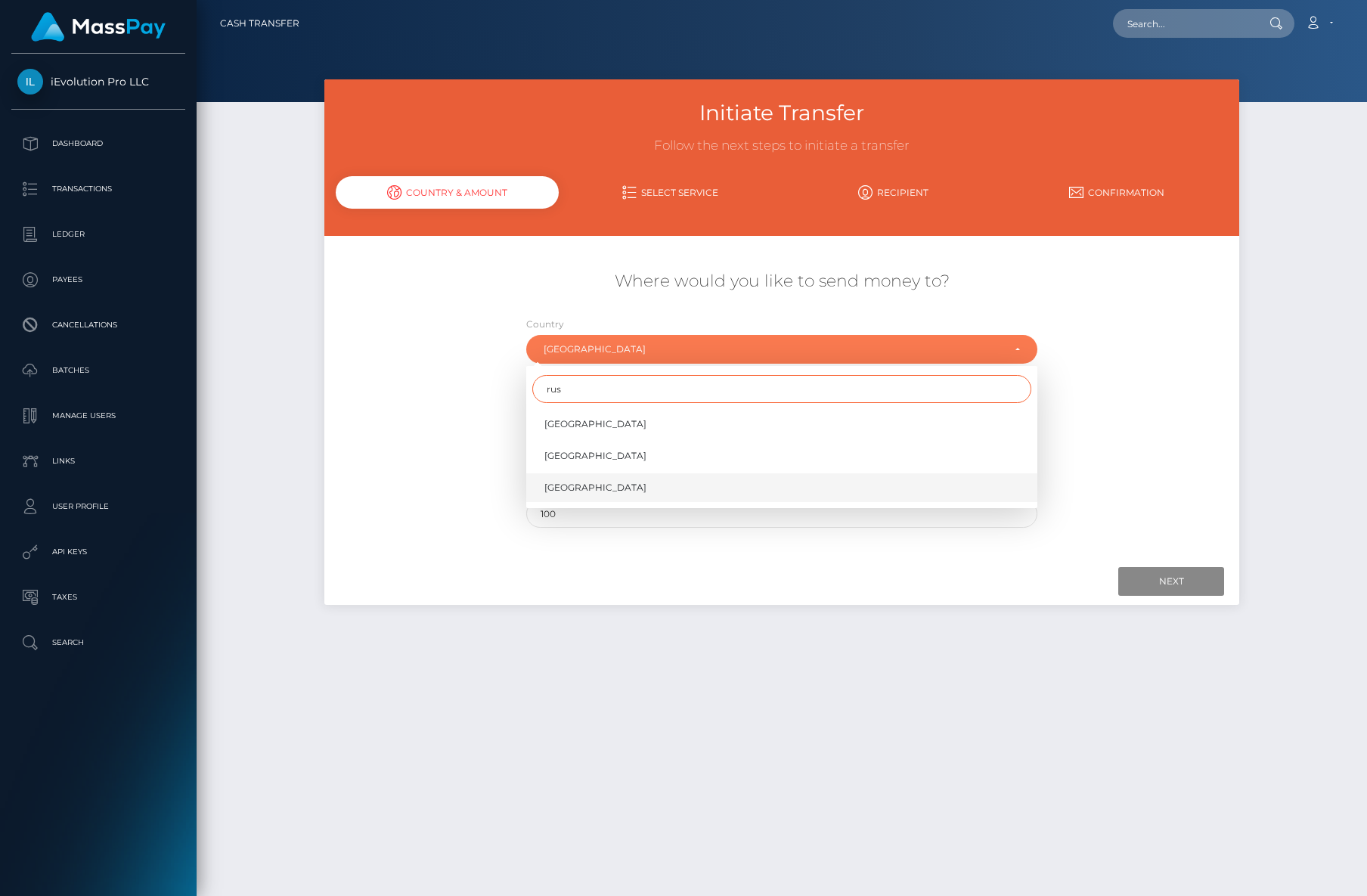
type input "rus"
click at [608, 483] on link "Russia" at bounding box center [782, 487] width 511 height 28
select select "RUS"
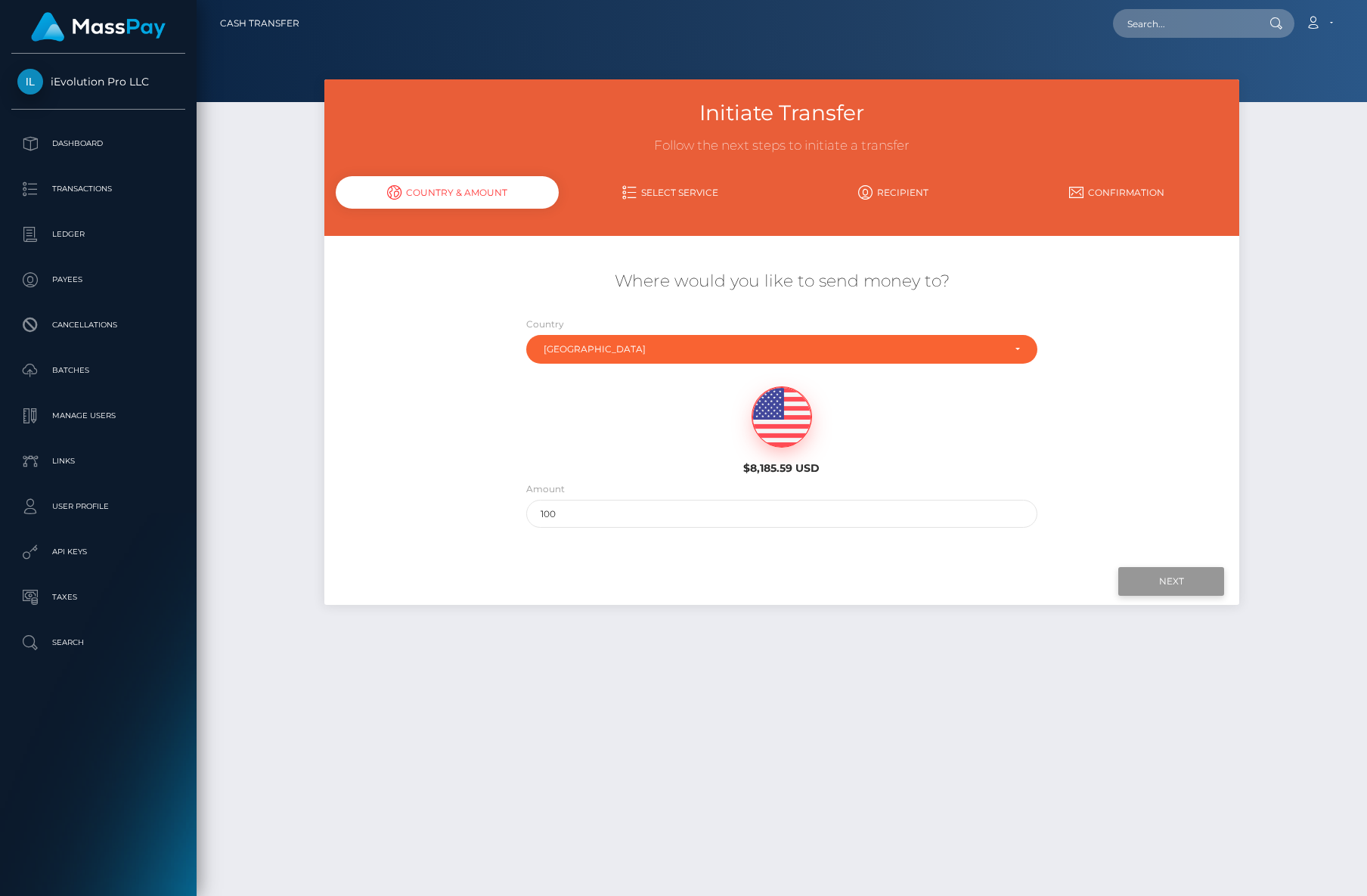
click at [1128, 568] on input "Next" at bounding box center [1171, 581] width 106 height 29
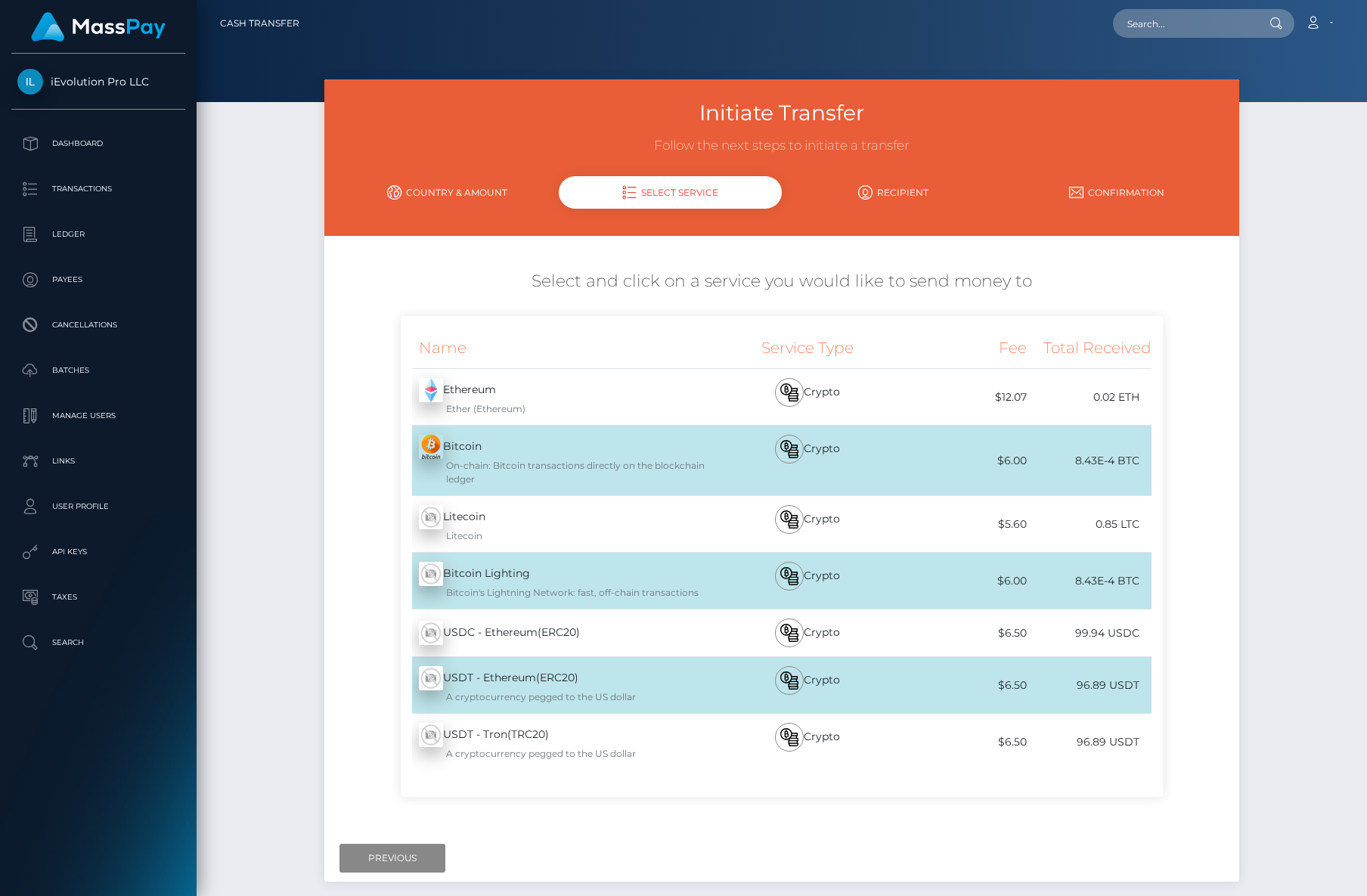
click at [453, 179] on link "Country & Amount" at bounding box center [447, 192] width 223 height 26
